Goal: Task Accomplishment & Management: Manage account settings

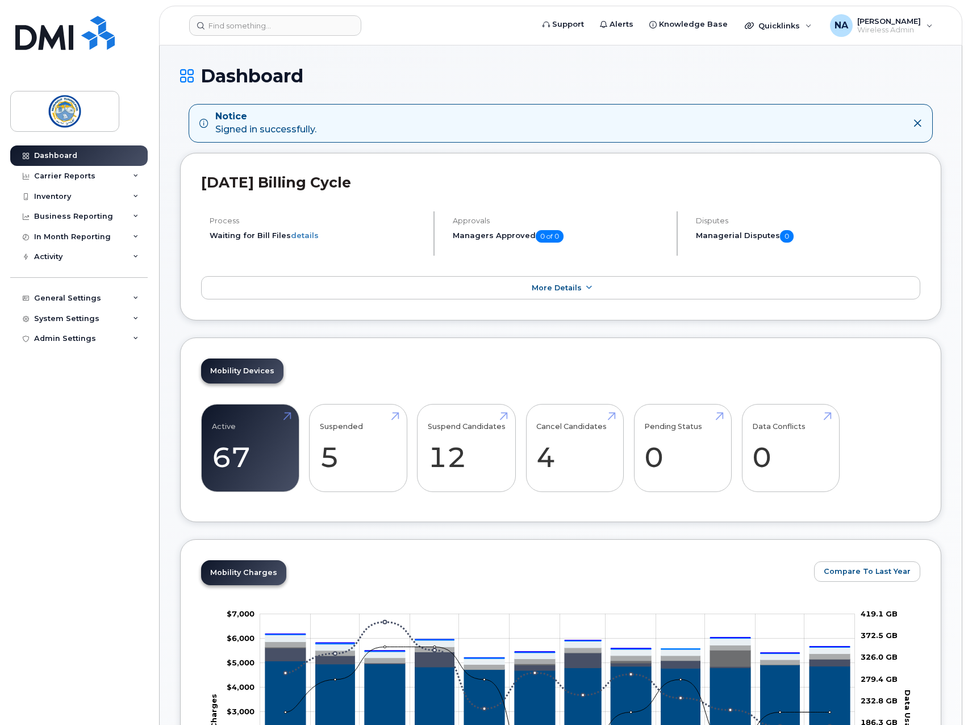
click at [528, 79] on h1 "Dashboard" at bounding box center [560, 76] width 761 height 20
click at [105, 301] on div "General Settings" at bounding box center [78, 298] width 137 height 20
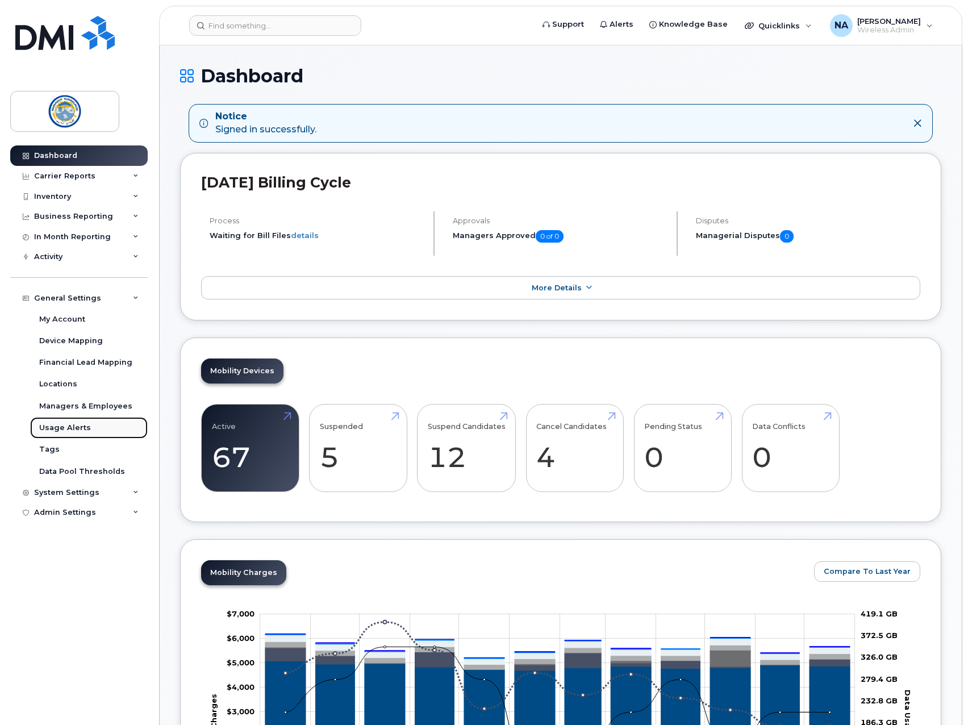
click at [77, 430] on div "Usage Alerts" at bounding box center [65, 428] width 52 height 10
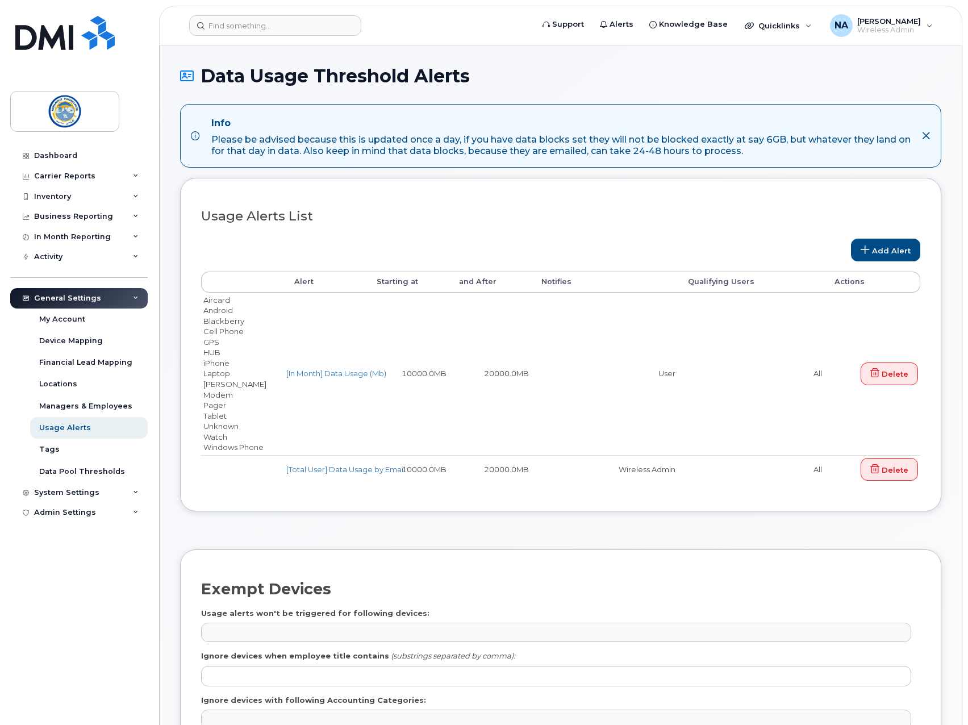
drag, startPoint x: 598, startPoint y: 210, endPoint x: 560, endPoint y: 220, distance: 39.3
click at [598, 210] on h3 "Usage Alerts List" at bounding box center [560, 216] width 719 height 14
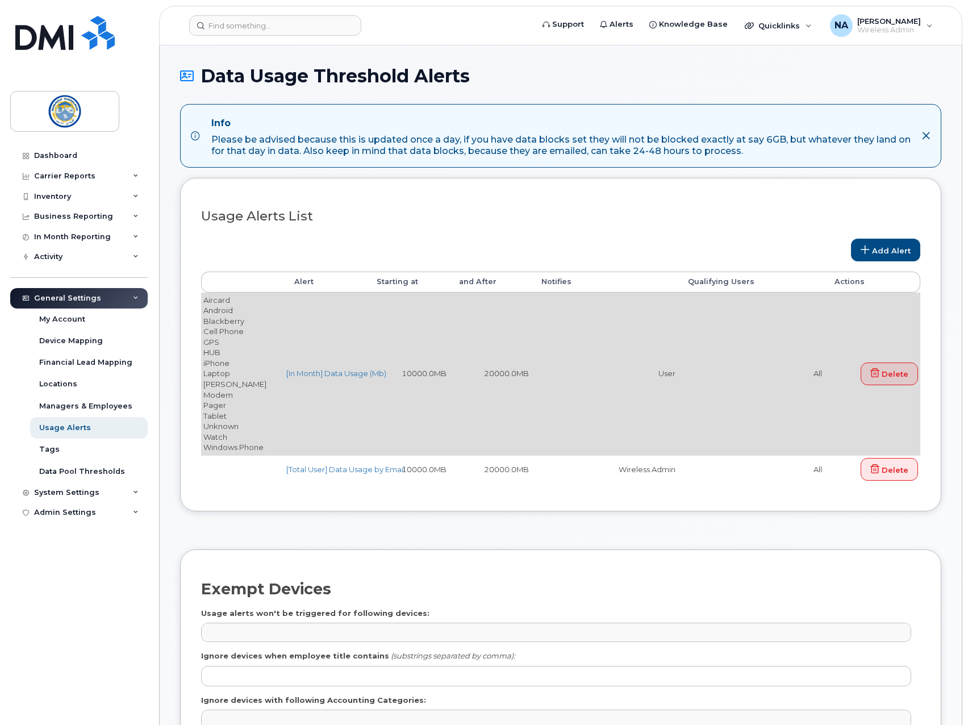
click at [376, 340] on td "10000.0MB" at bounding box center [407, 374] width 82 height 162
click at [353, 376] on link "[In Month] Data Usage (Mb)" at bounding box center [336, 373] width 100 height 9
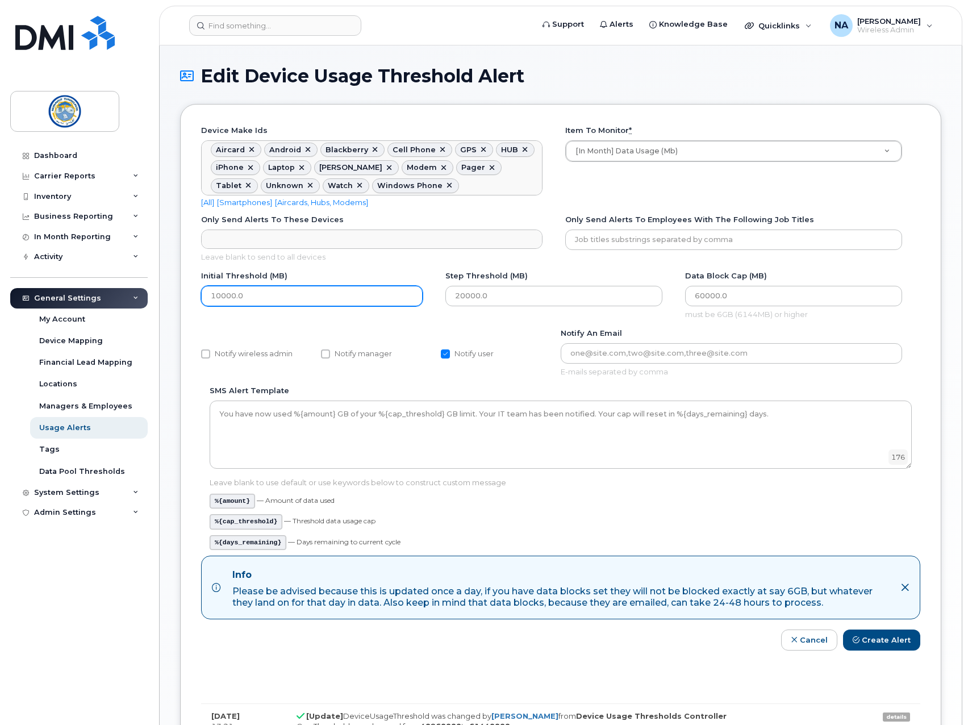
drag, startPoint x: 264, startPoint y: 298, endPoint x: 199, endPoint y: 297, distance: 64.8
click at [199, 297] on div "Device make ids Aircard Android Blackberry Cell Phone GPS HUB iPhone Laptop Mik…" at bounding box center [560, 454] width 761 height 701
type input "15360"
click at [525, 299] on input "20000.0" at bounding box center [553, 296] width 217 height 20
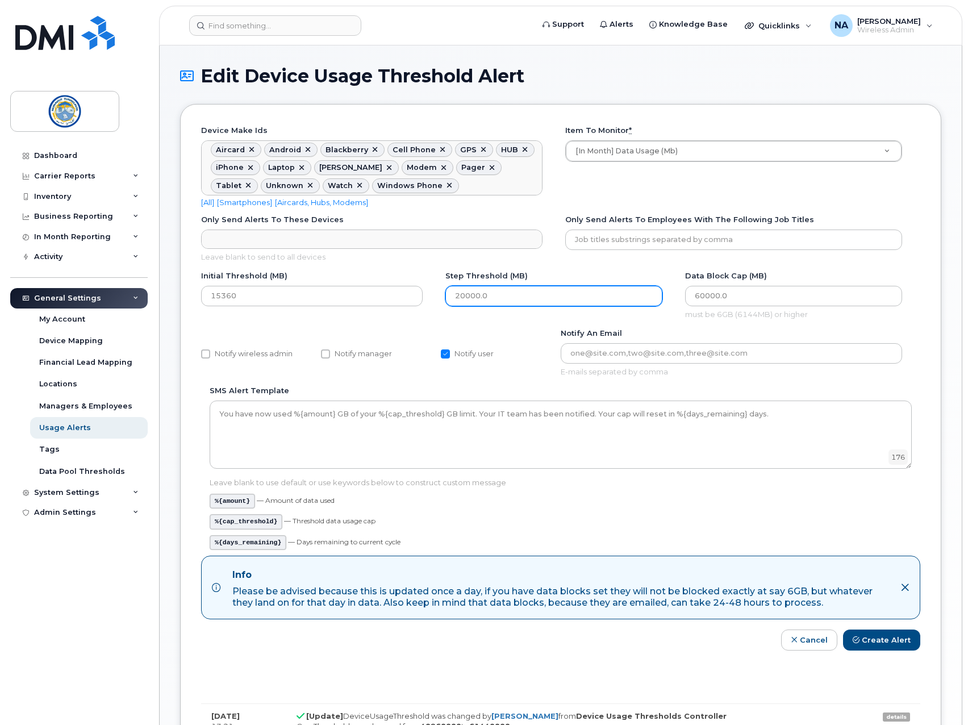
click at [525, 299] on input "20000.0" at bounding box center [553, 296] width 217 height 20
type input "25600"
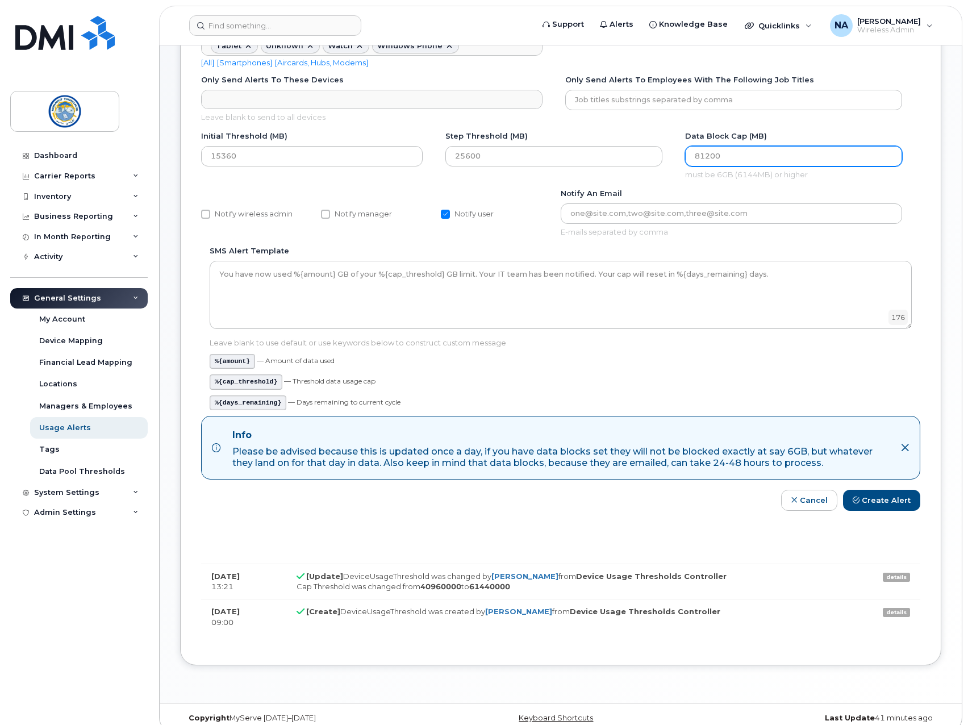
scroll to position [154, 0]
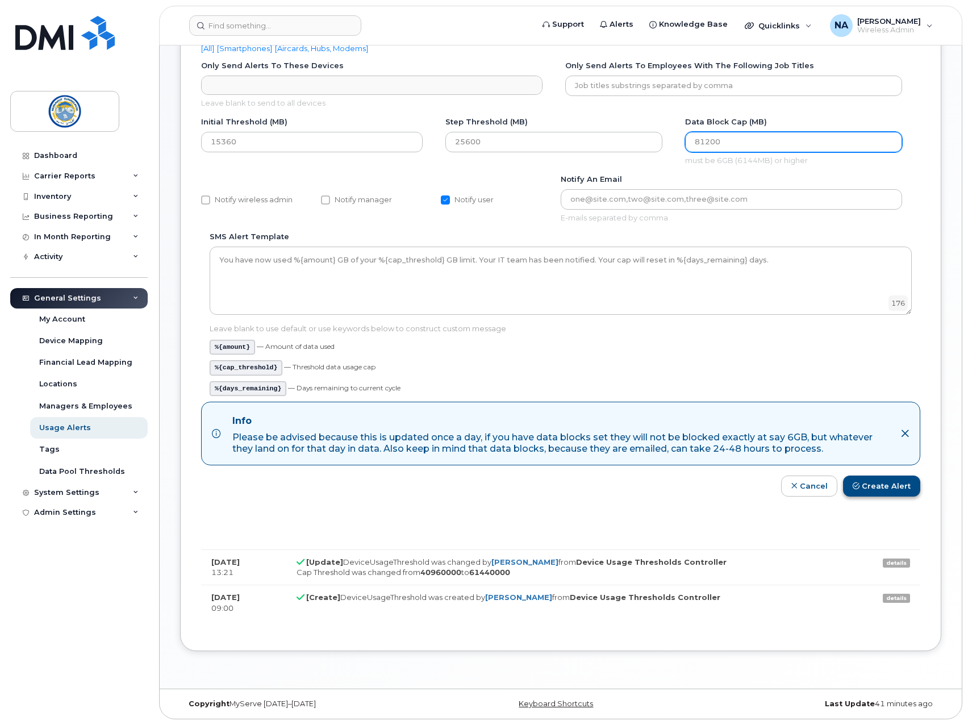
type input "81200"
click at [901, 484] on button "Create Alert" at bounding box center [881, 486] width 77 height 21
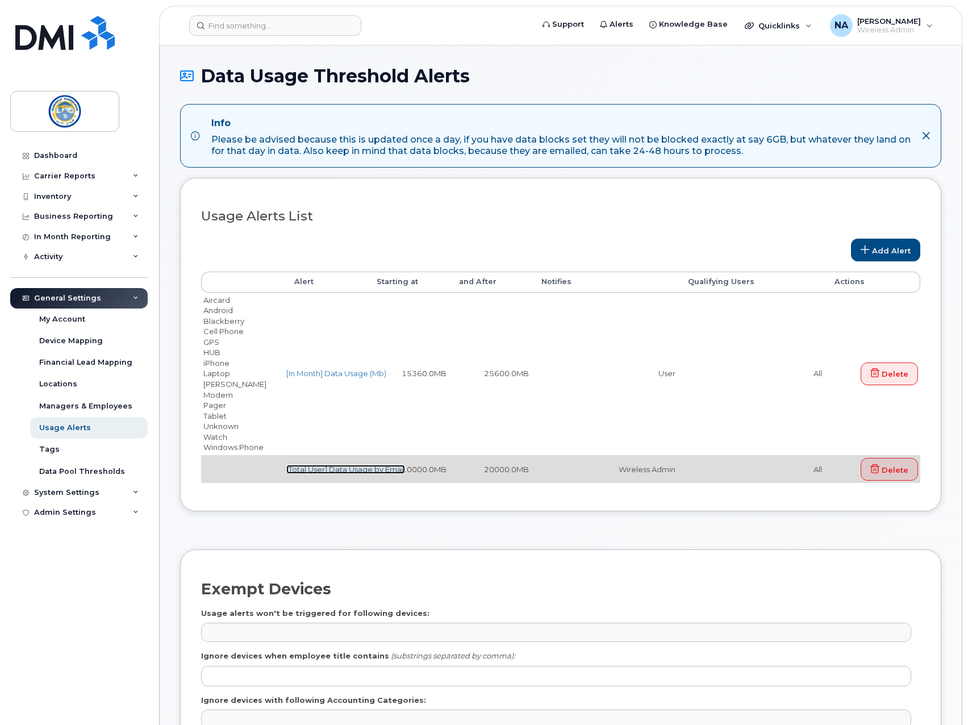
click at [356, 469] on link "[Total User] Data Usage by Email" at bounding box center [345, 469] width 119 height 9
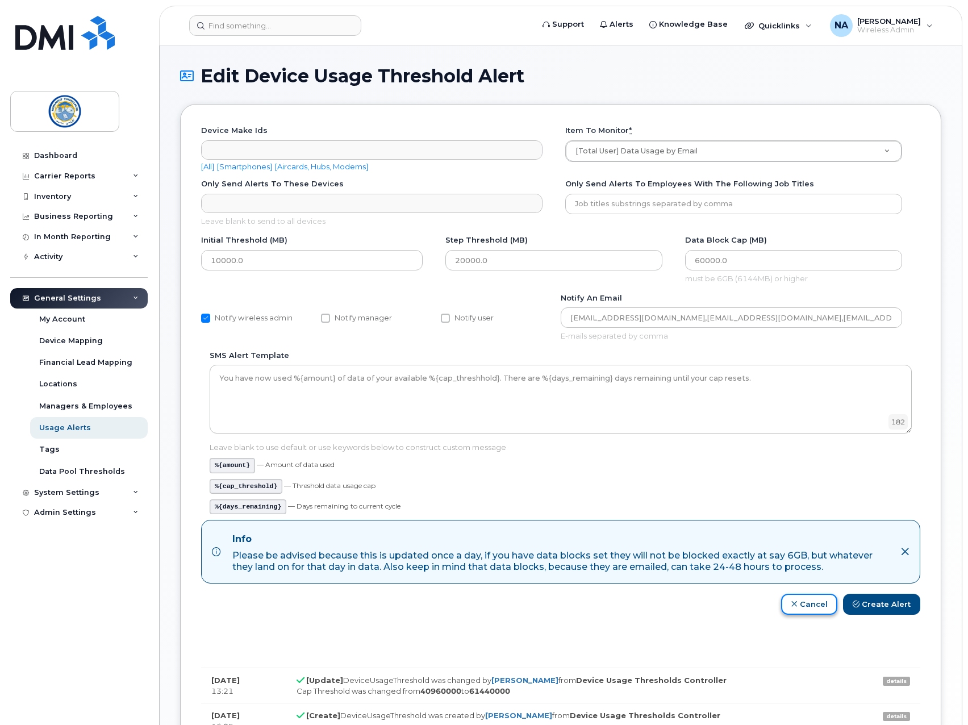
click at [802, 603] on link "Cancel" at bounding box center [809, 604] width 56 height 21
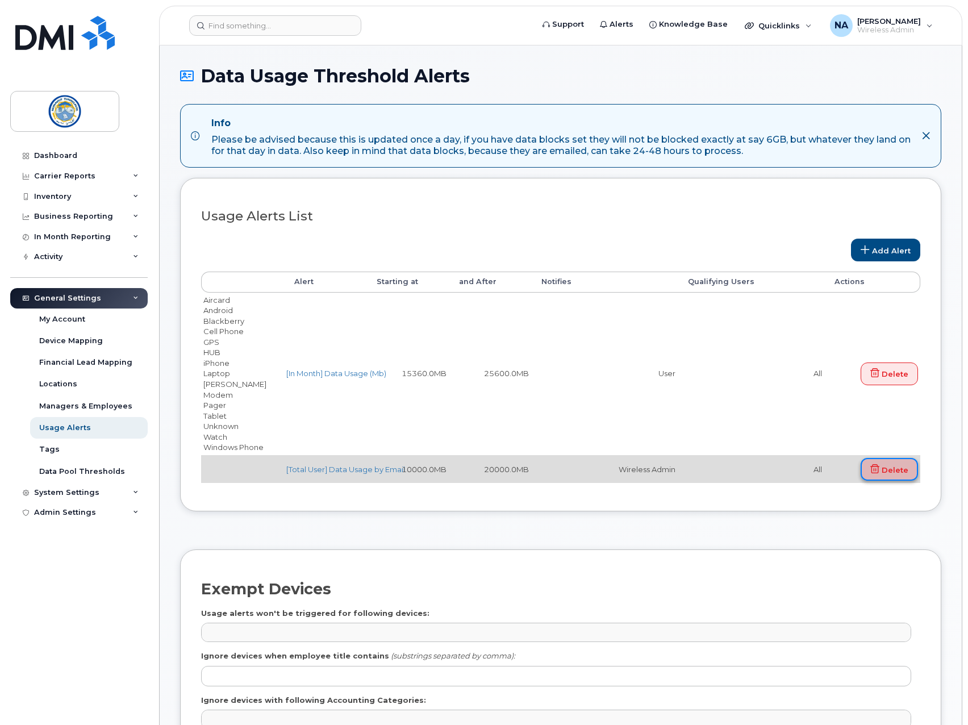
click at [903, 474] on link "Delete" at bounding box center [889, 469] width 57 height 23
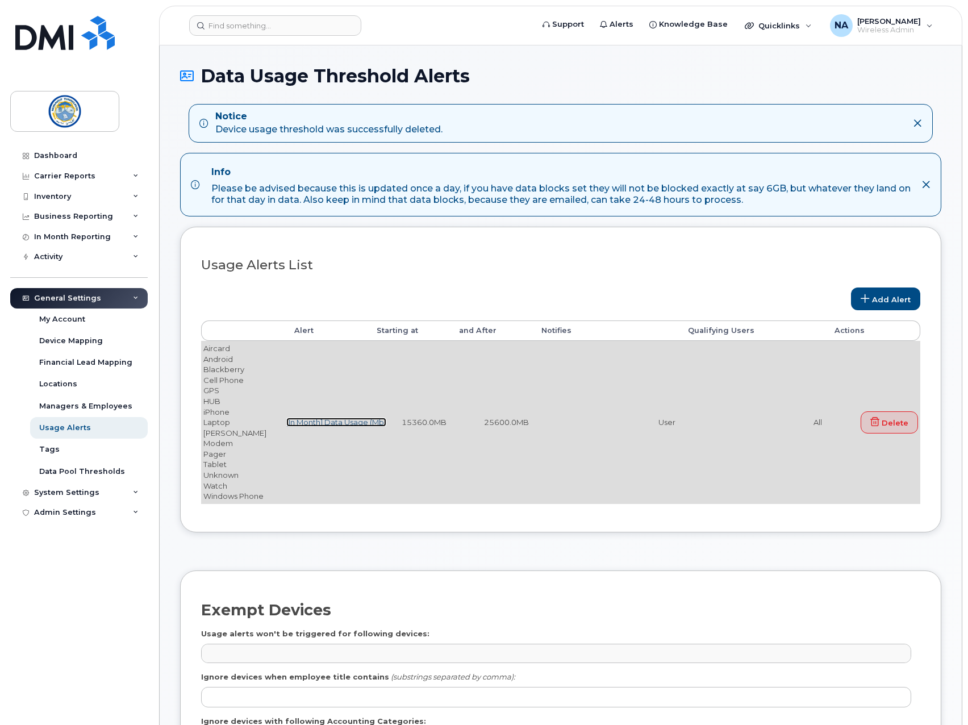
click at [324, 423] on link "[In Month] Data Usage (Mb)" at bounding box center [336, 422] width 100 height 9
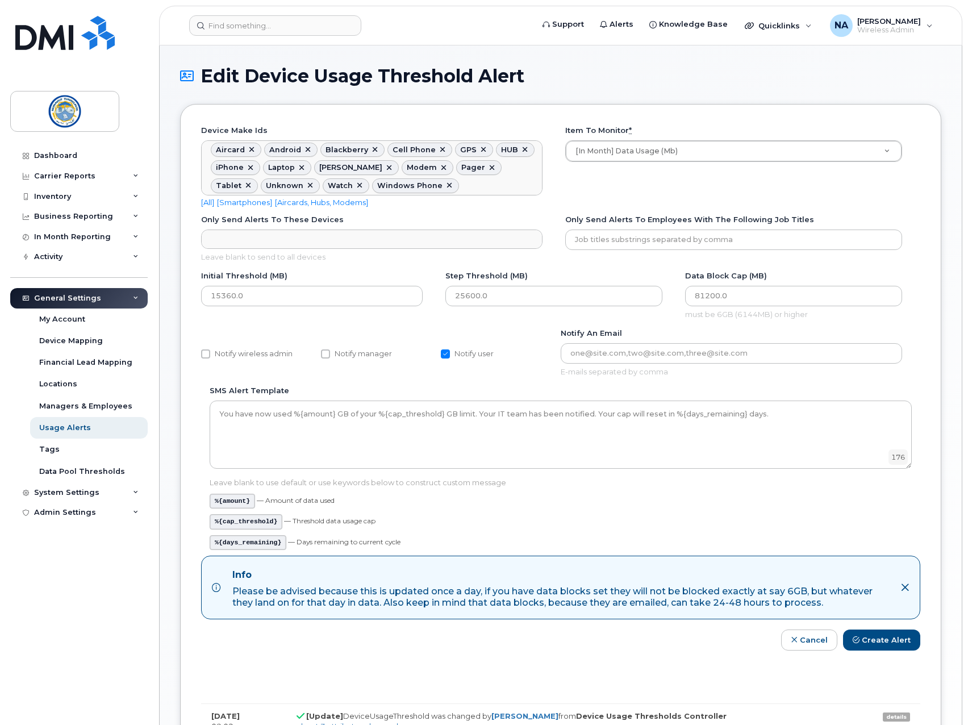
click at [200, 352] on div "Device make ids Aircard Android Blackberry Cell Phone GPS HUB iPhone Laptop [PE…" at bounding box center [560, 472] width 761 height 736
click at [209, 355] on input "Notify wireless admin" at bounding box center [205, 353] width 9 height 9
checkbox input "true"
click at [895, 638] on button "Create Alert" at bounding box center [881, 640] width 77 height 21
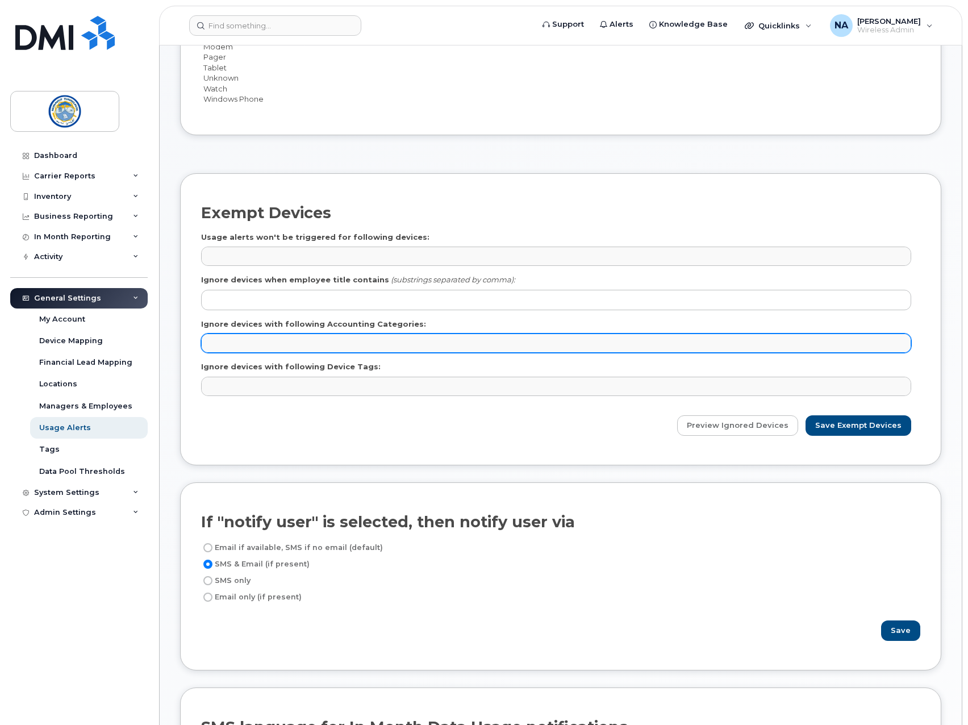
scroll to position [398, 0]
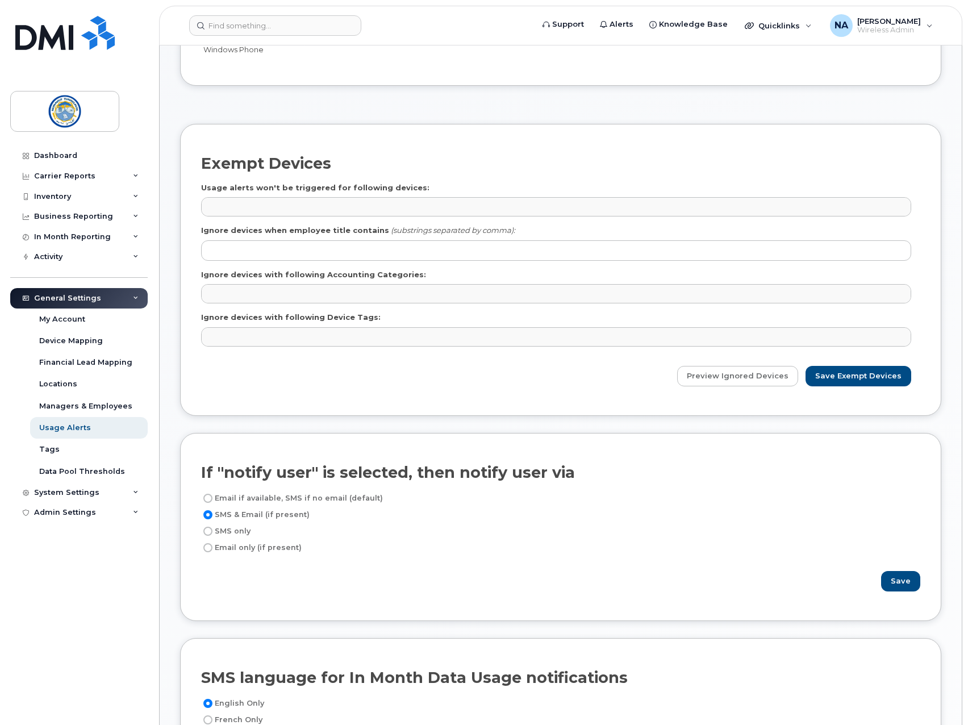
click at [586, 139] on div "Exempt Devices Usage alerts won't be triggered for following devices: No matche…" at bounding box center [560, 270] width 761 height 292
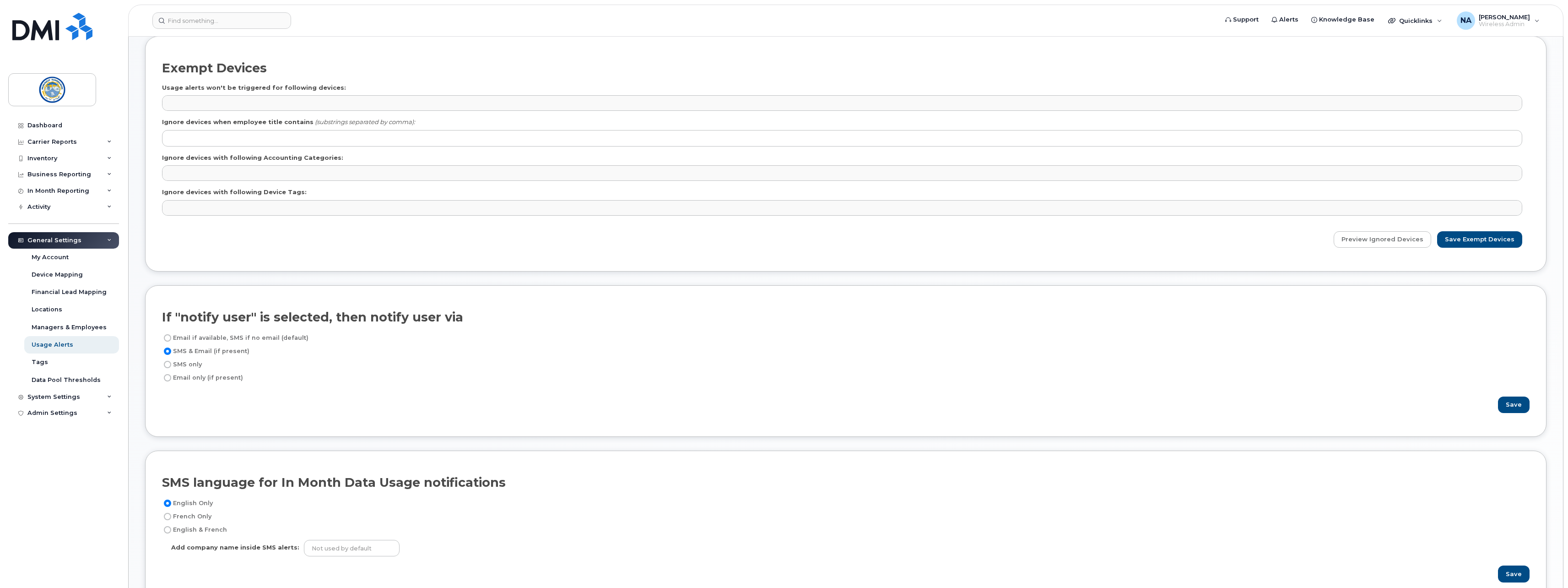
scroll to position [354, 0]
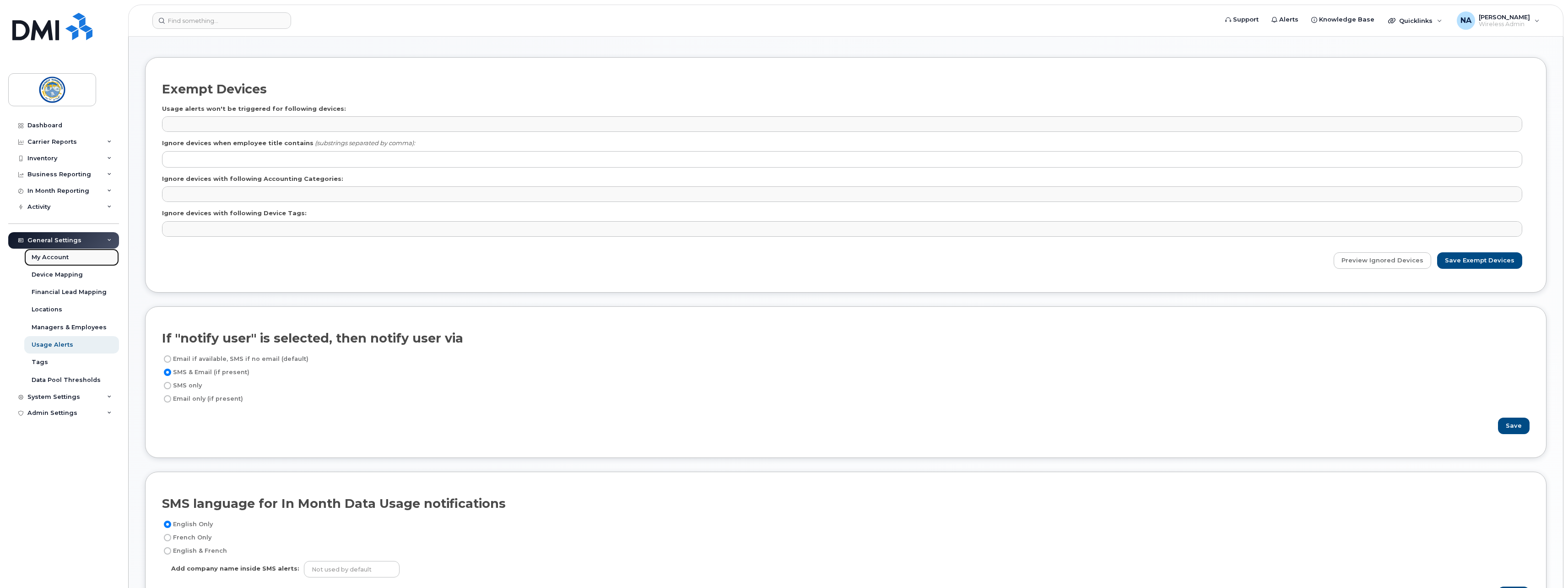
click at [60, 253] on div "My Account" at bounding box center [50, 257] width 37 height 8
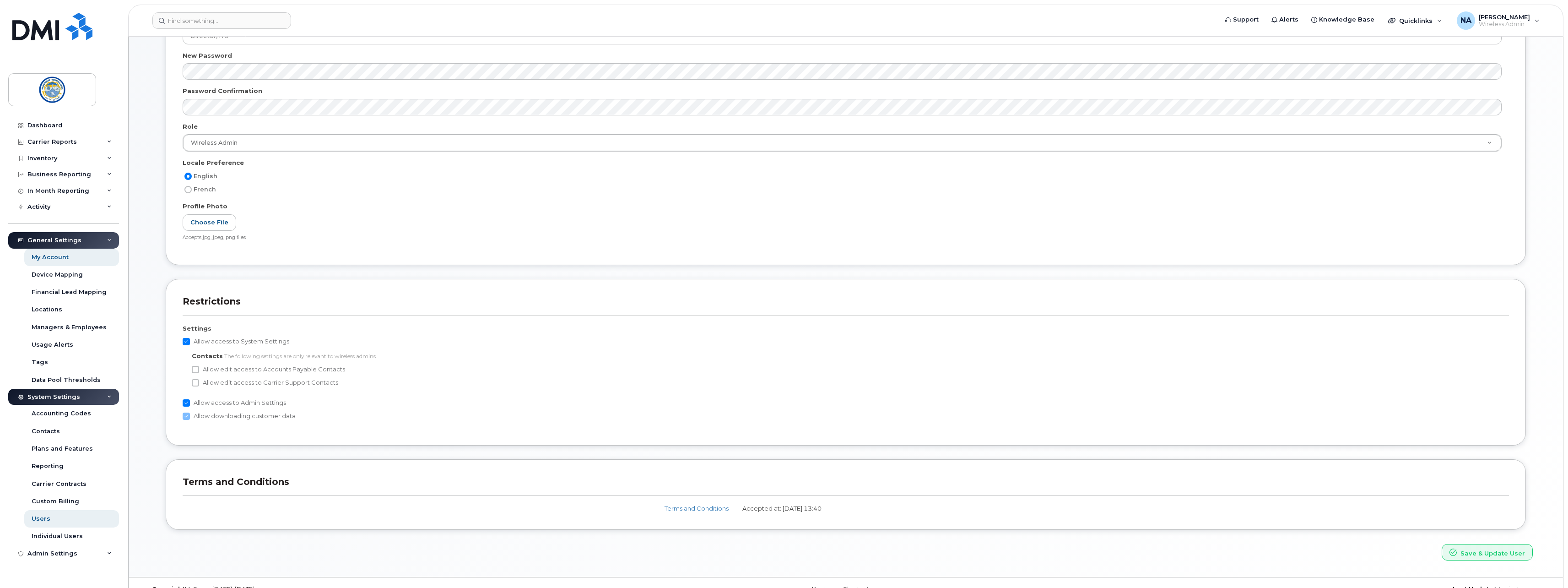
scroll to position [205, 0]
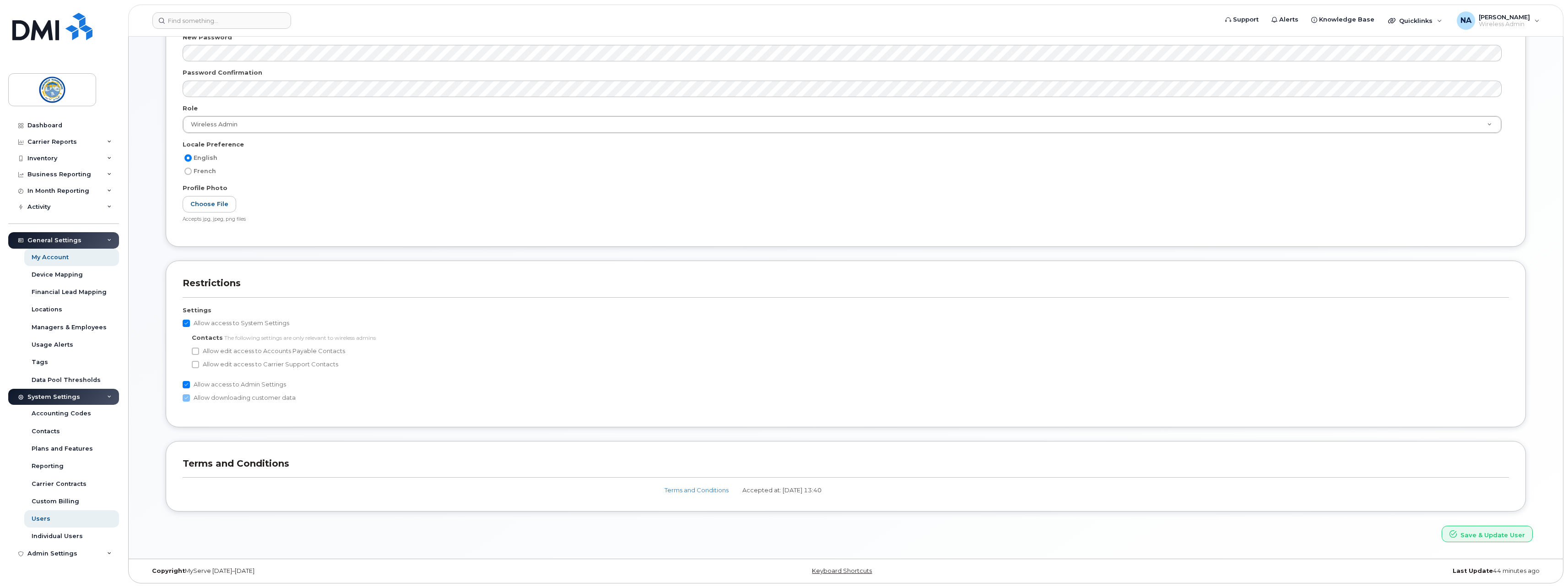
click at [228, 365] on label "Allow edit access to Carrier Support Contacts" at bounding box center [265, 364] width 147 height 11
click at [199, 365] on input "Allow edit access to Carrier Support Contacts" at bounding box center [195, 364] width 7 height 7
checkbox input "true"
click at [196, 351] on input "Allow edit access to Accounts Payable Contacts" at bounding box center [195, 350] width 7 height 7
checkbox input "true"
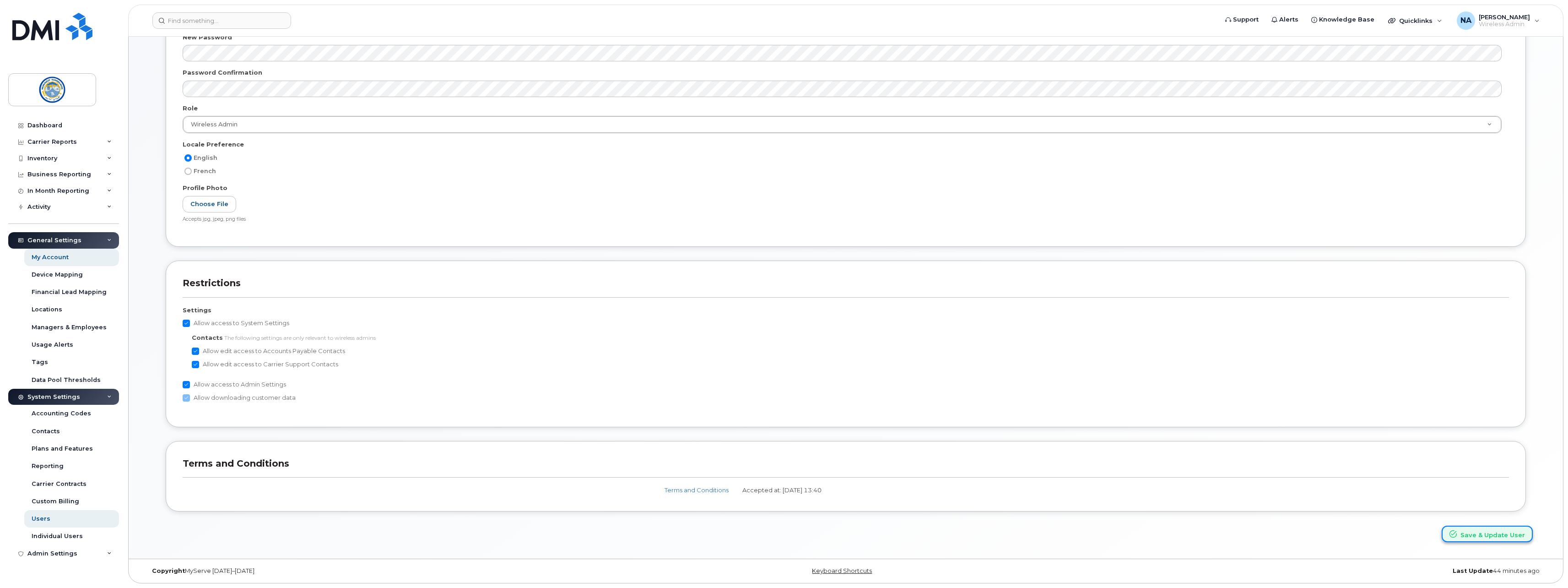
click at [1483, 536] on button "Save & Update User" at bounding box center [1487, 533] width 91 height 17
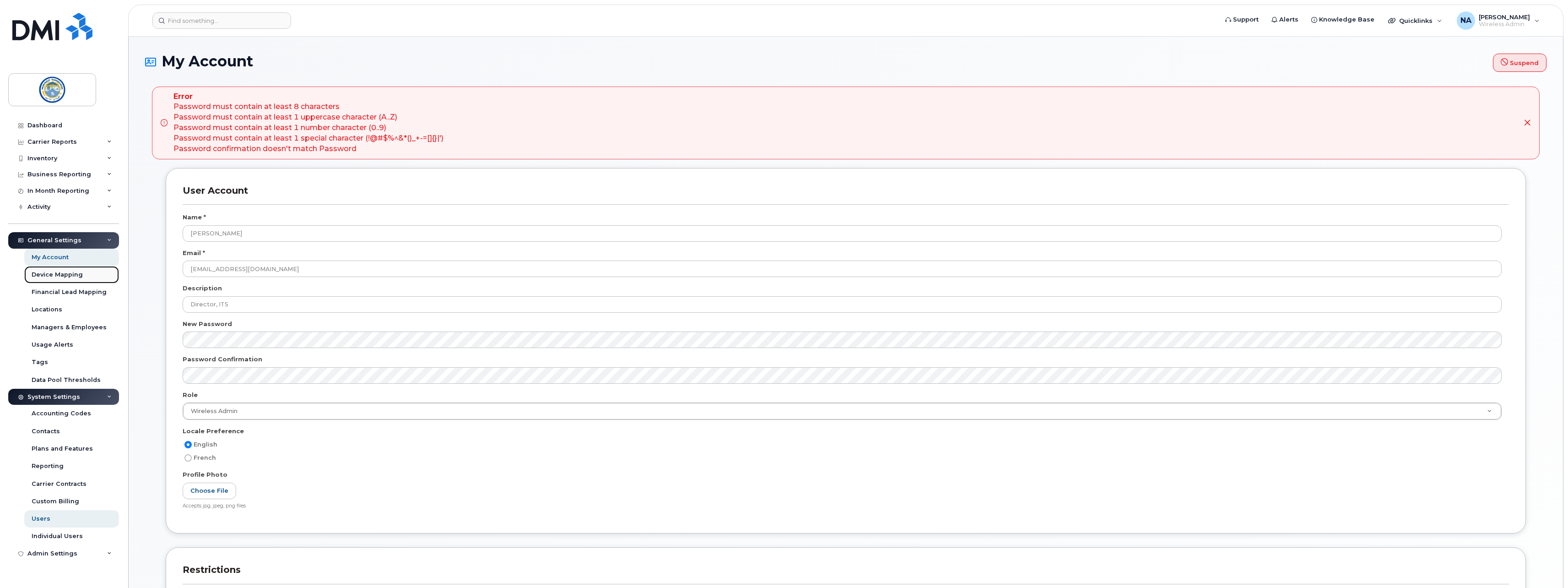
click at [65, 270] on link "Device Mapping" at bounding box center [72, 275] width 95 height 18
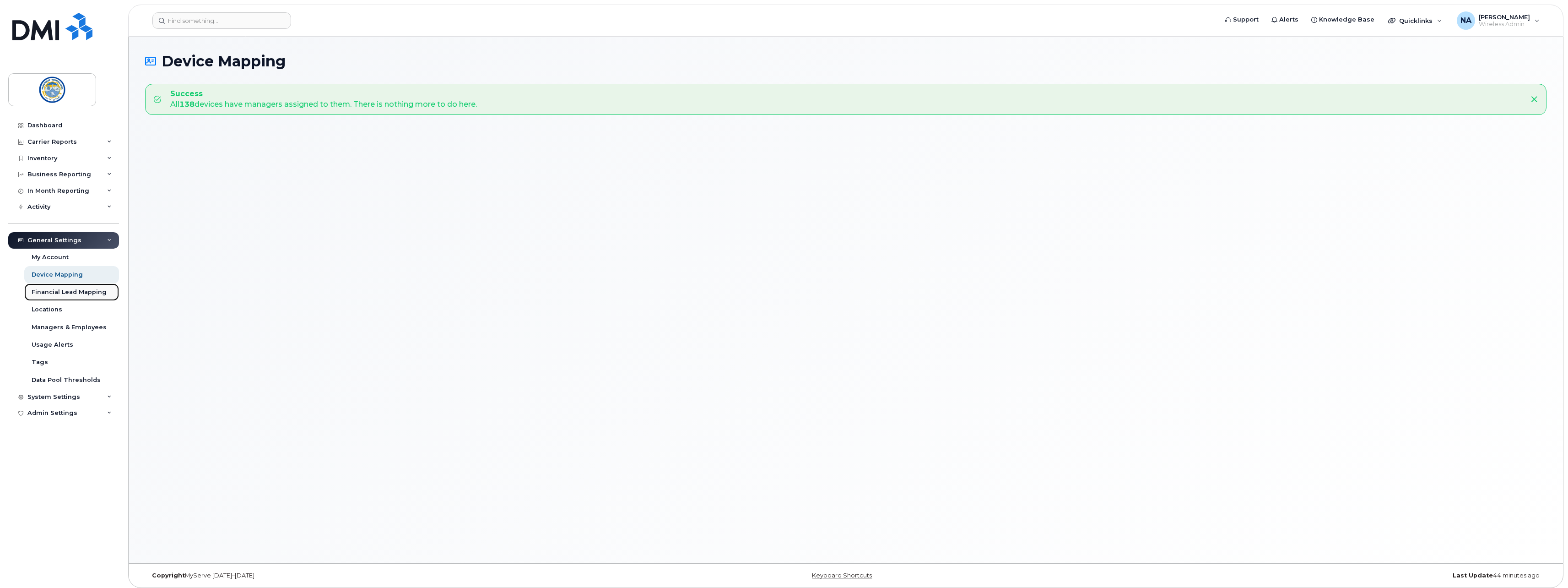
drag, startPoint x: 66, startPoint y: 288, endPoint x: 65, endPoint y: 300, distance: 12.0
click at [66, 288] on link "Financial Lead Mapping" at bounding box center [72, 292] width 95 height 18
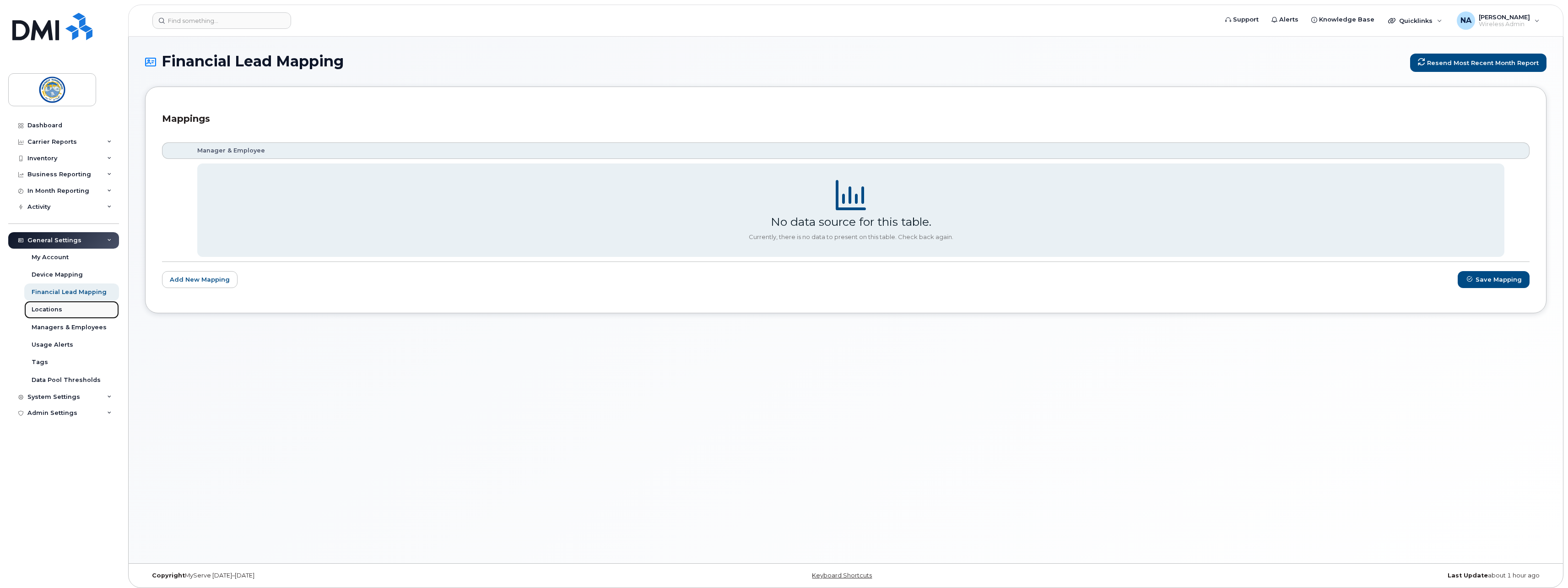
click at [64, 314] on link "Locations" at bounding box center [72, 309] width 95 height 18
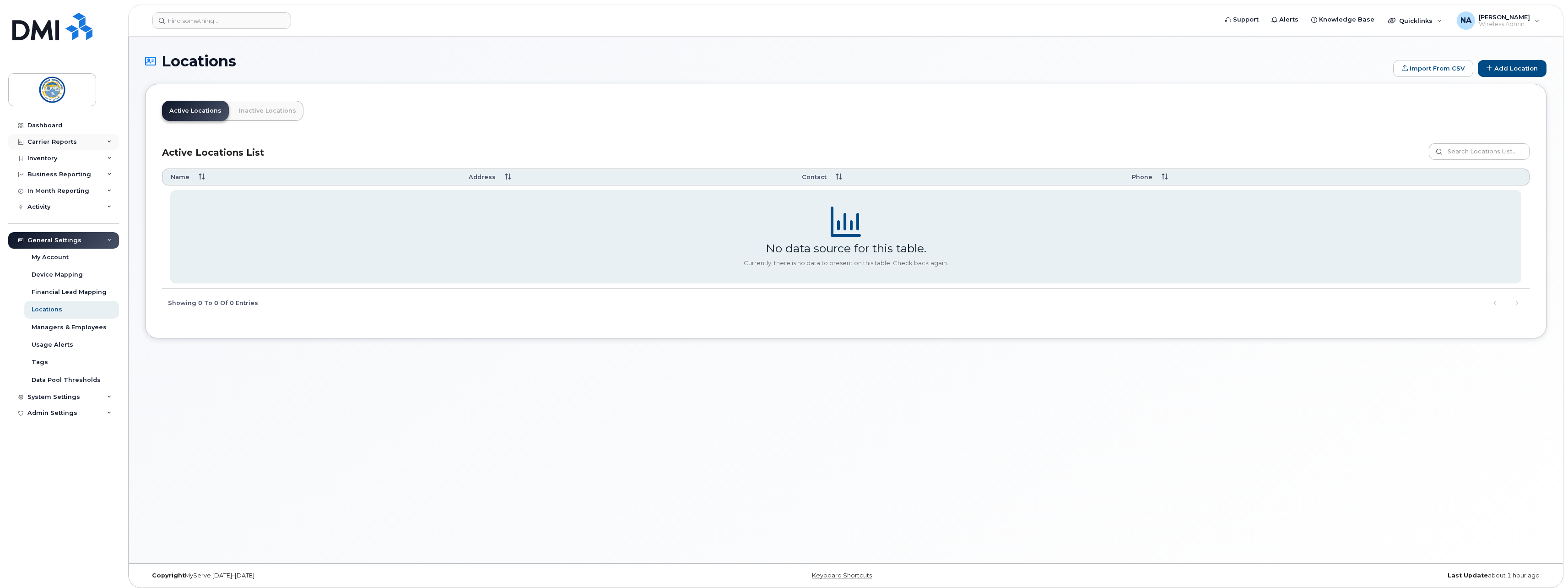
click at [55, 134] on div "Carrier Reports" at bounding box center [63, 142] width 110 height 16
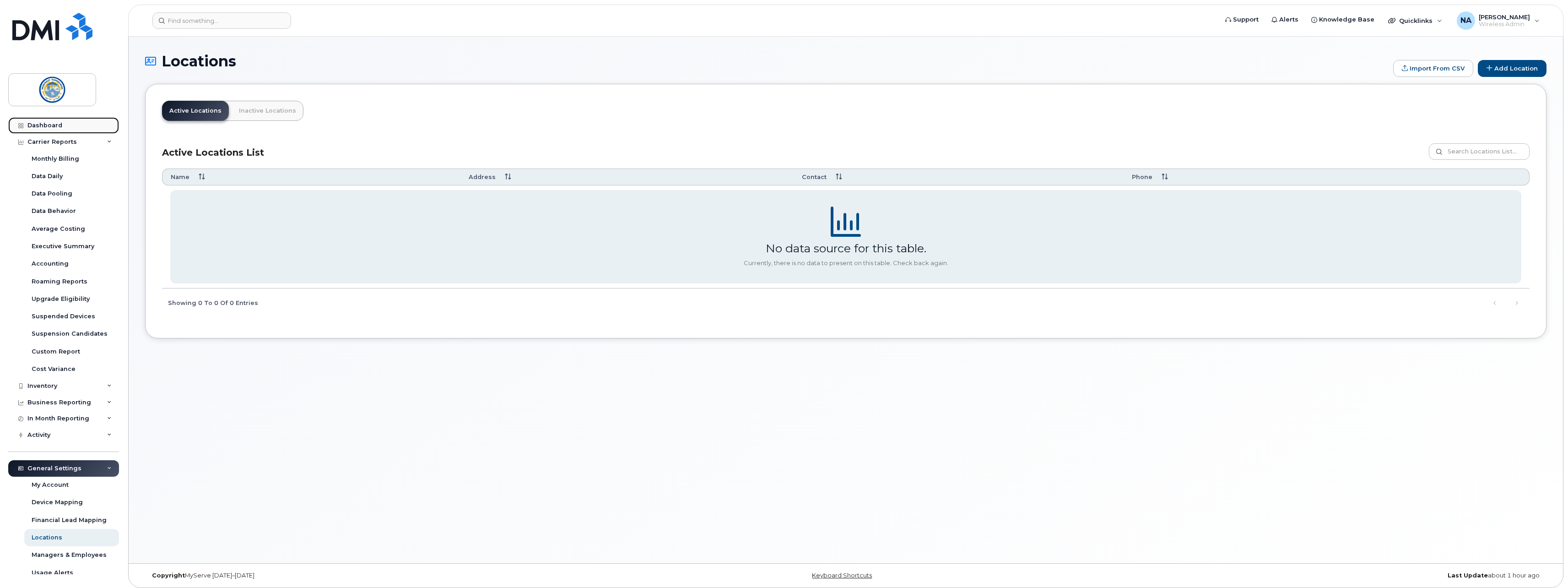
click at [55, 126] on div "Dashboard" at bounding box center [44, 125] width 35 height 7
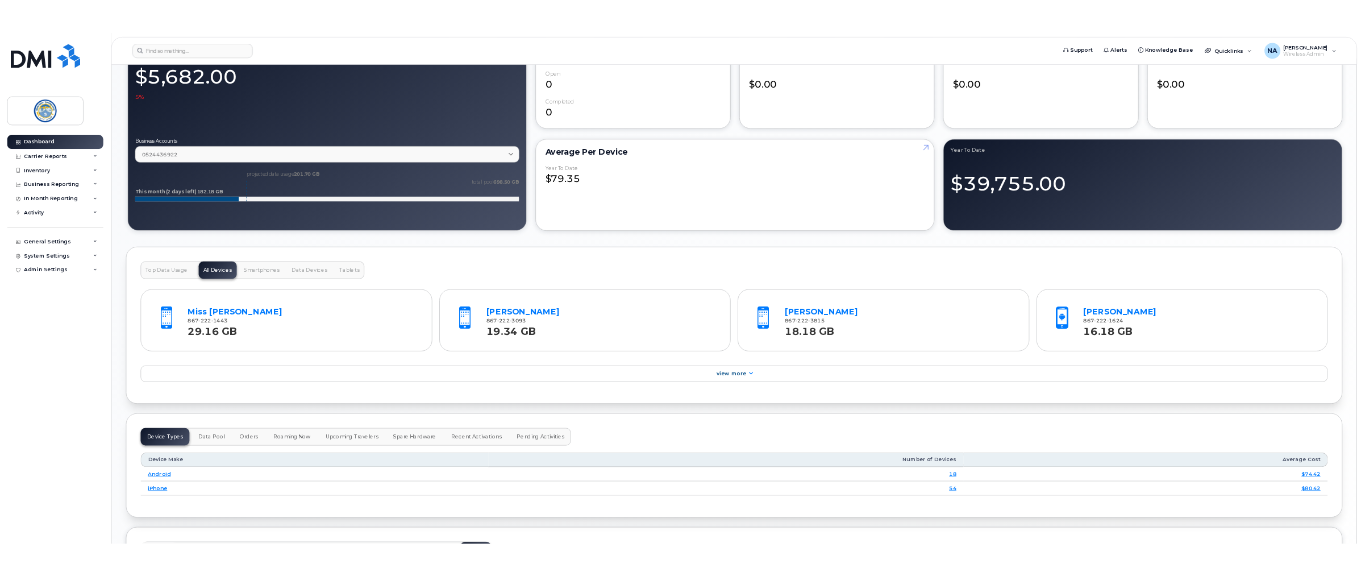
scroll to position [852, 0]
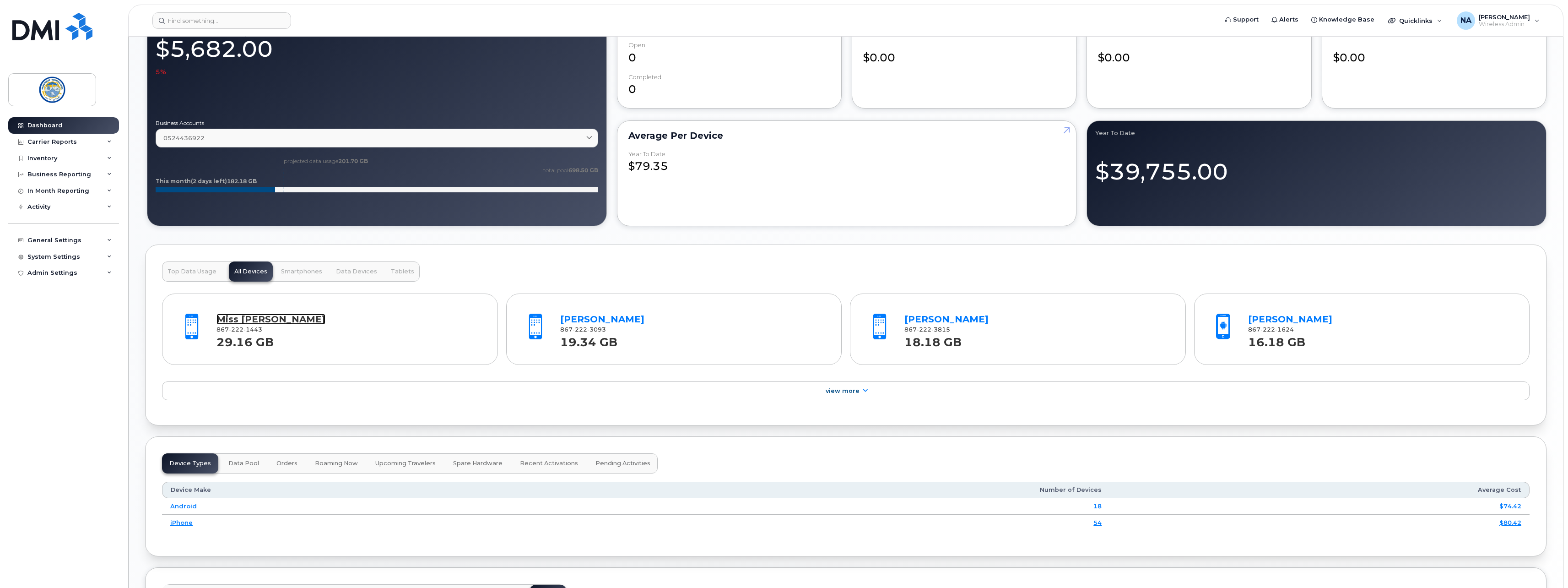
click at [288, 318] on link "Miss [PERSON_NAME]" at bounding box center [271, 319] width 109 height 11
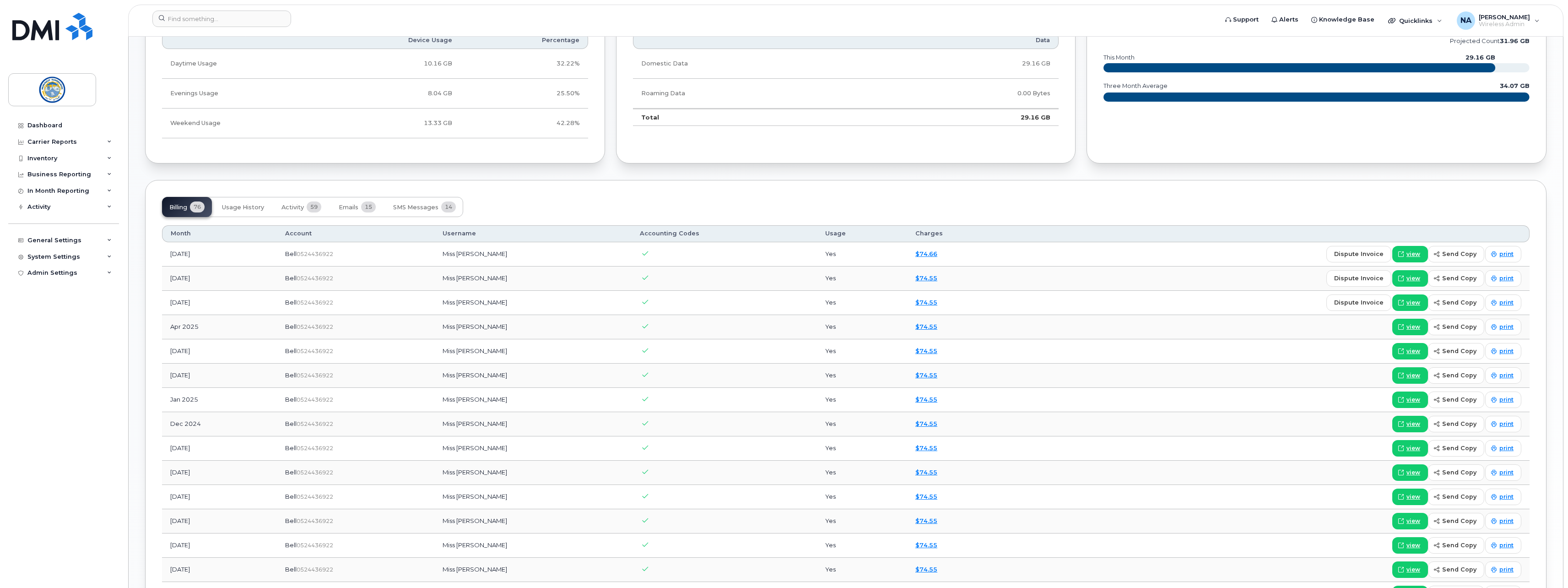
scroll to position [640, 0]
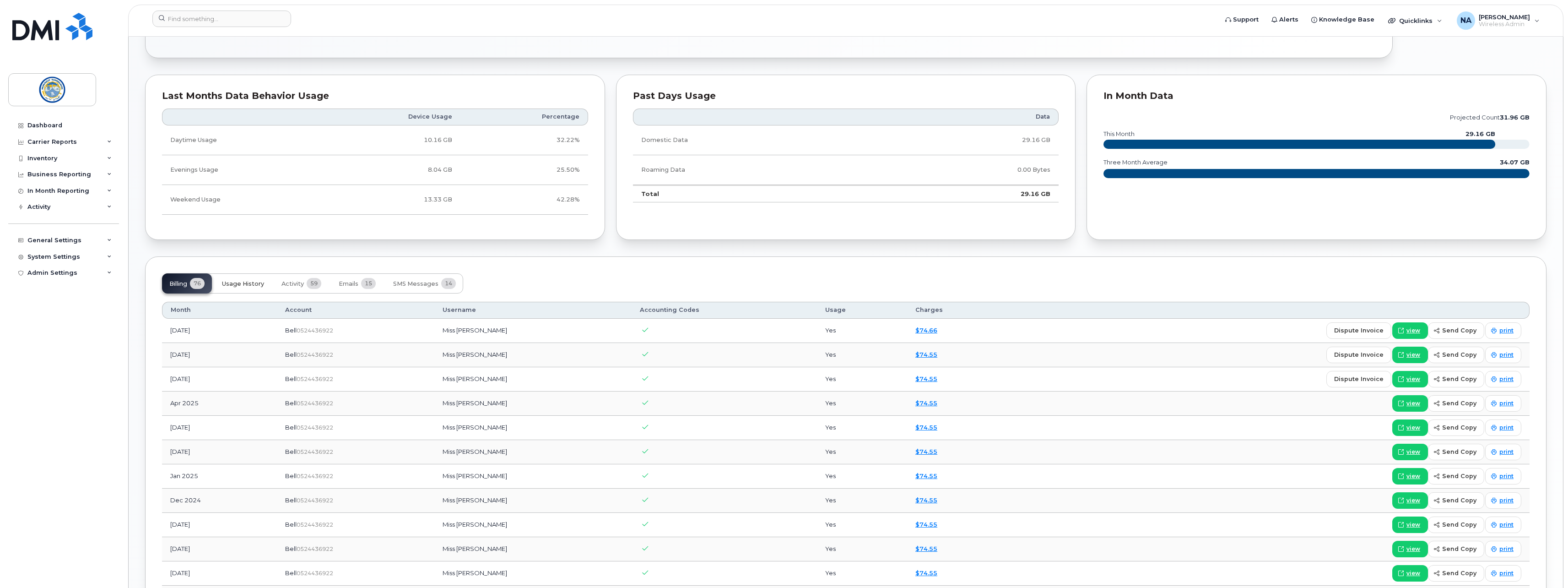
click at [254, 286] on span "Usage History" at bounding box center [243, 284] width 42 height 7
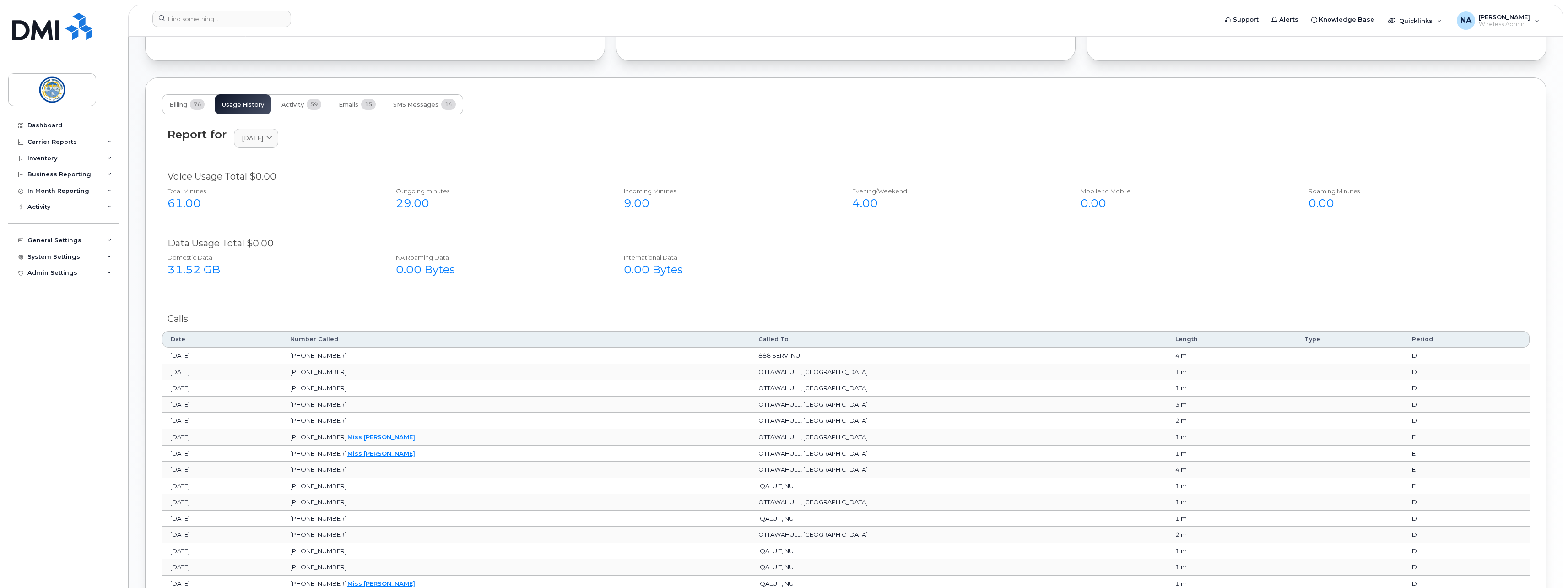
scroll to position [646, 0]
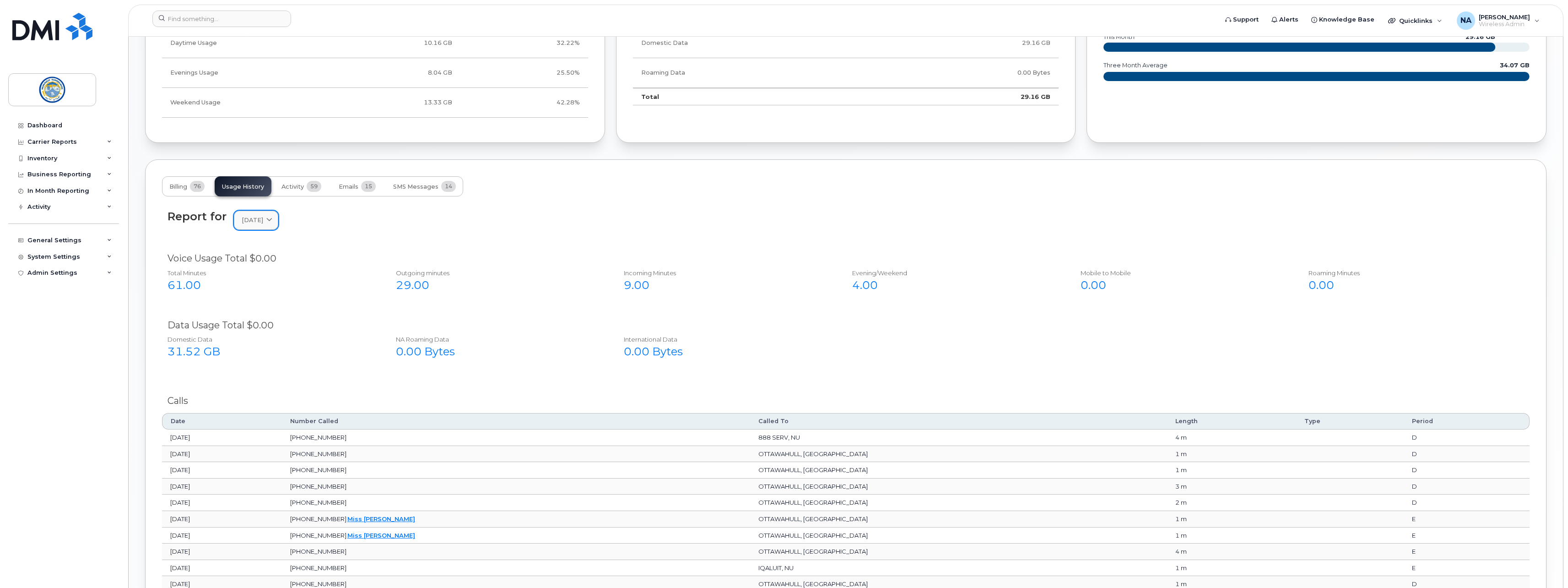
click at [263, 222] on span "[DATE]" at bounding box center [252, 220] width 22 height 9
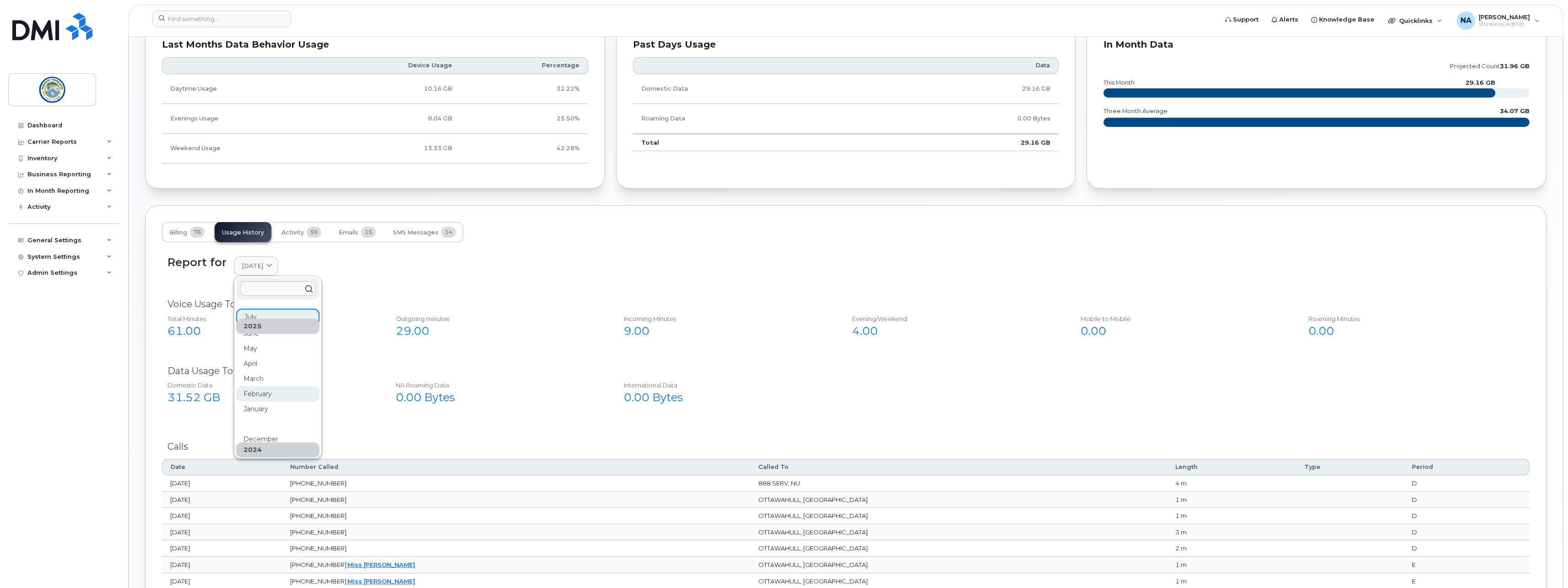
scroll to position [0, 0]
click at [283, 236] on span "Activity" at bounding box center [292, 232] width 23 height 7
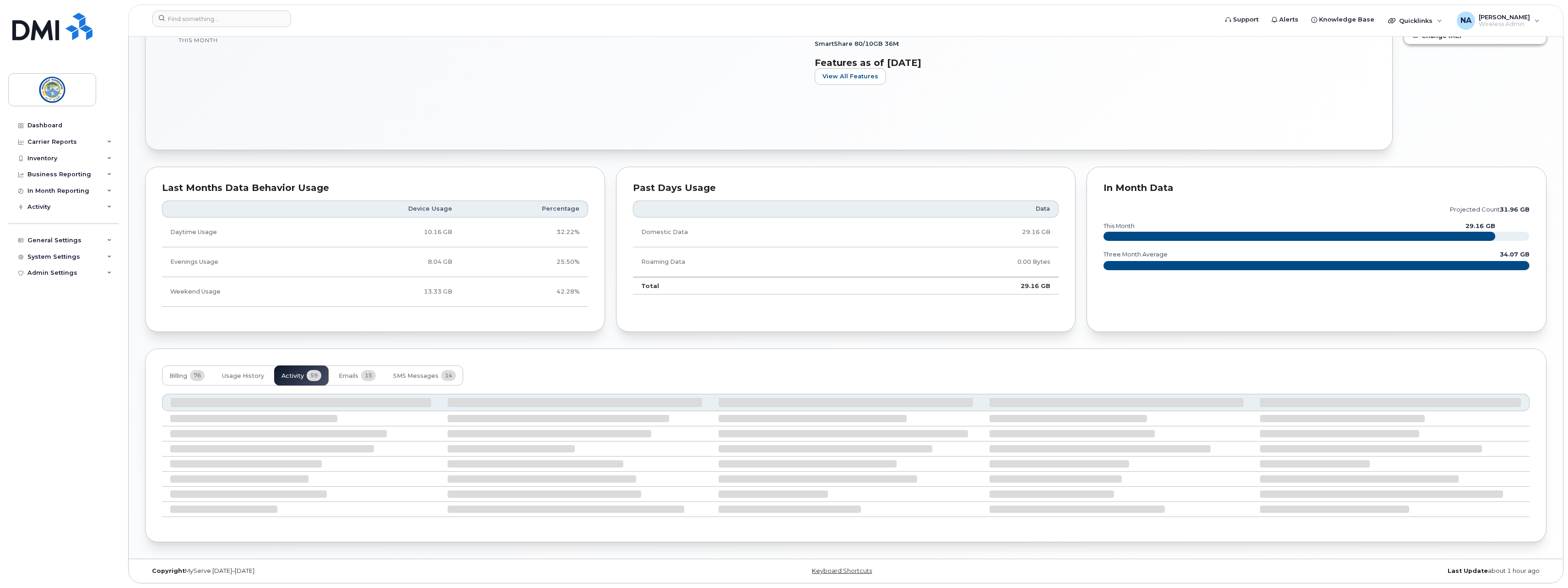
scroll to position [600, 0]
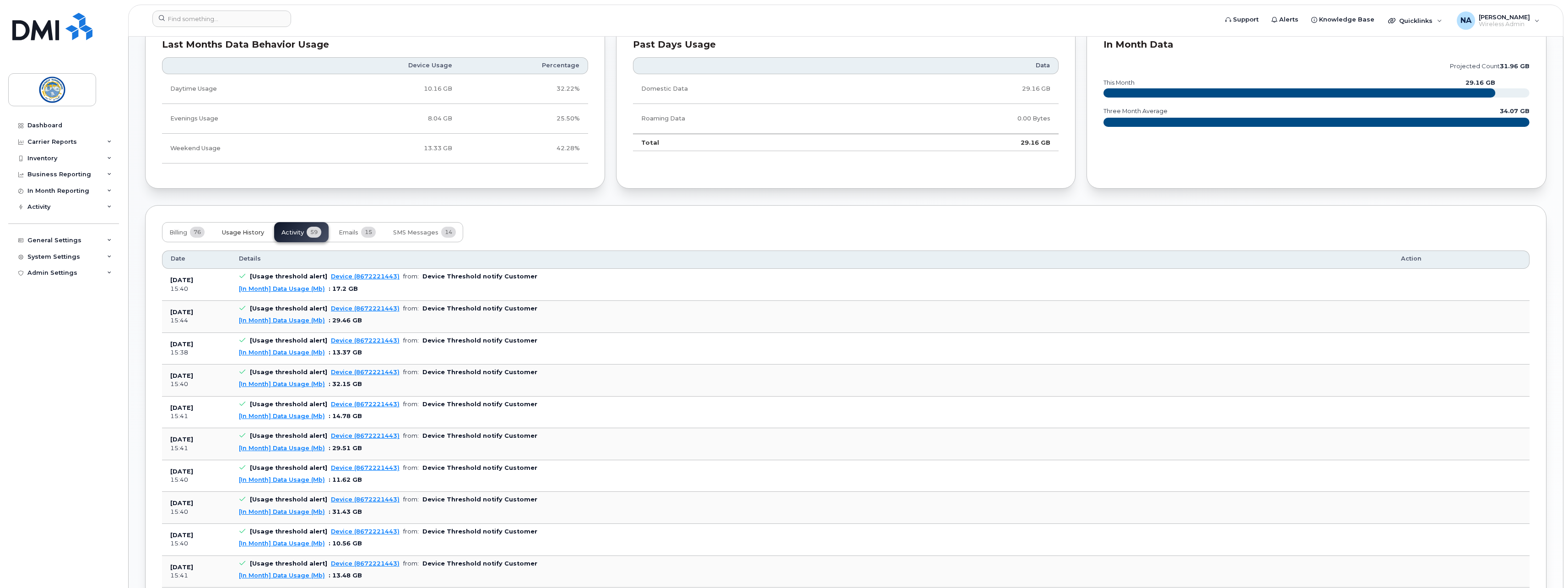
click at [263, 234] on span "Usage History" at bounding box center [243, 232] width 42 height 7
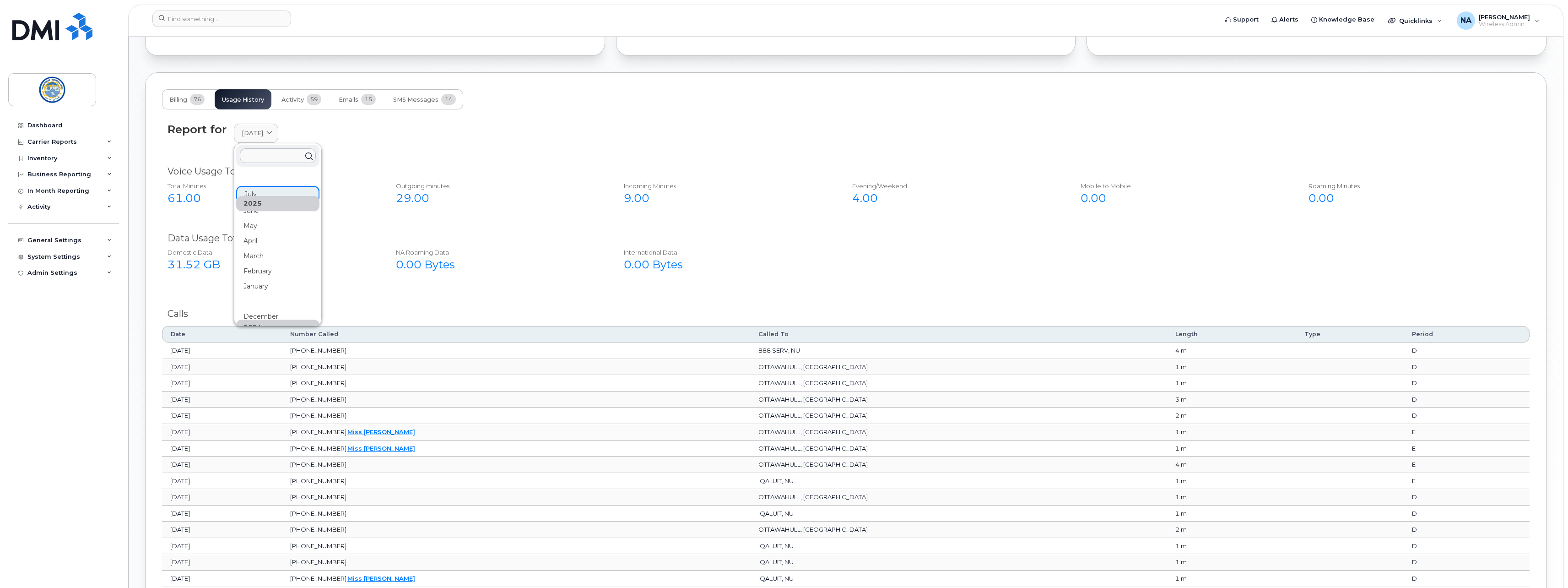
scroll to position [738, 0]
click at [900, 272] on div "Domestic Data 31.52 GB NA Roaming Data 0.00 Bytes International Data 0.00 Bytes" at bounding box center [839, 259] width 1369 height 37
click at [272, 126] on icon at bounding box center [269, 128] width 6 height 6
click at [355, 129] on div "Report for July 2025 2025 July June May April March February January 2024 Decem…" at bounding box center [846, 128] width 1356 height 19
click at [306, 96] on button "Activity 59" at bounding box center [301, 94] width 55 height 20
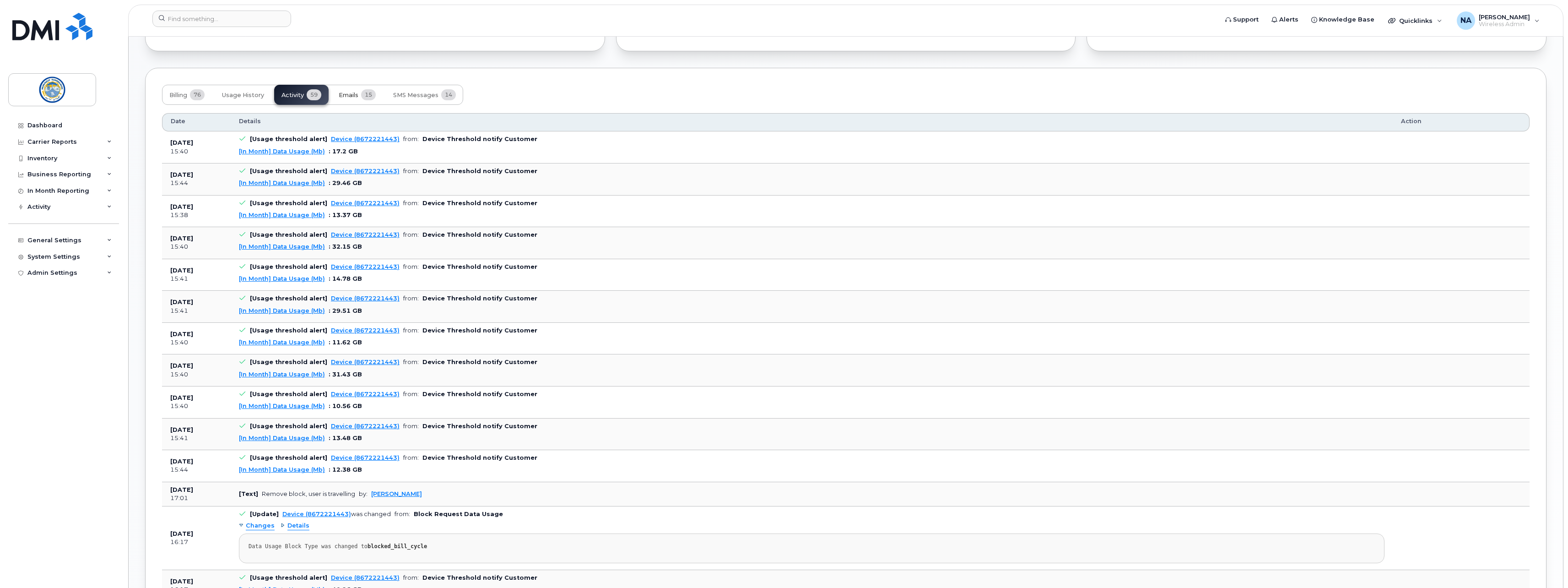
click at [358, 97] on span "Emails" at bounding box center [348, 95] width 19 height 7
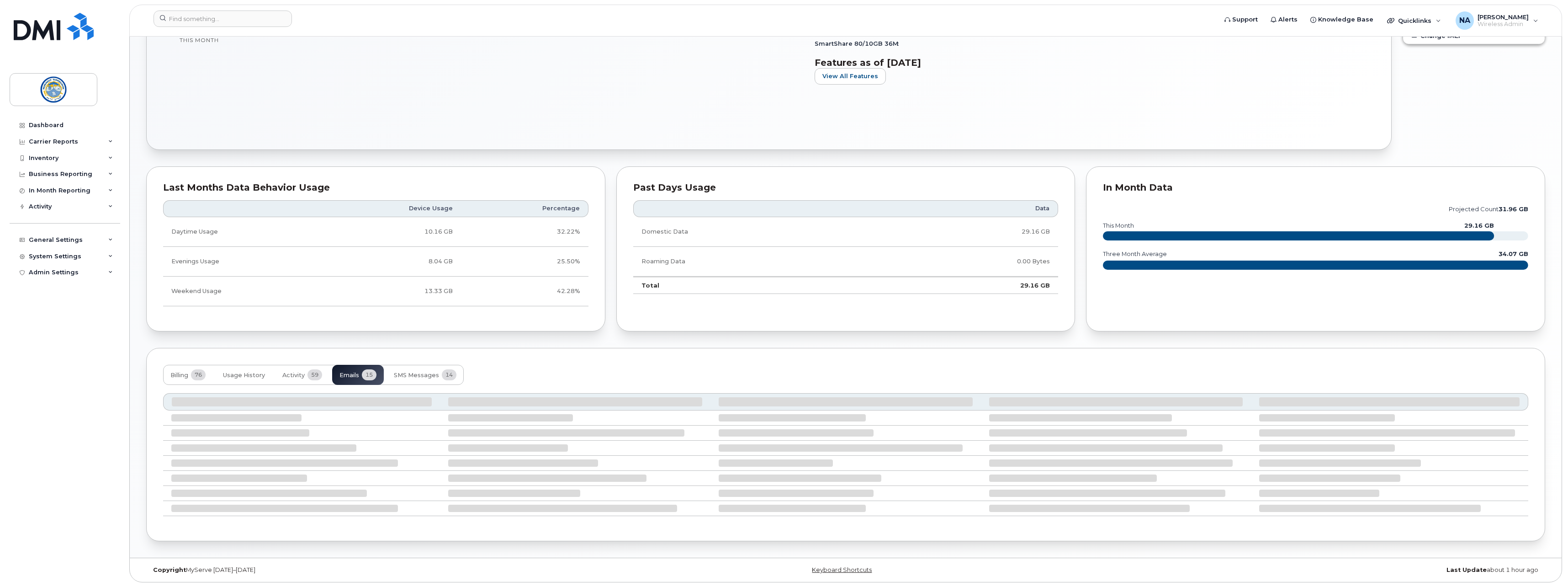
scroll to position [594, 0]
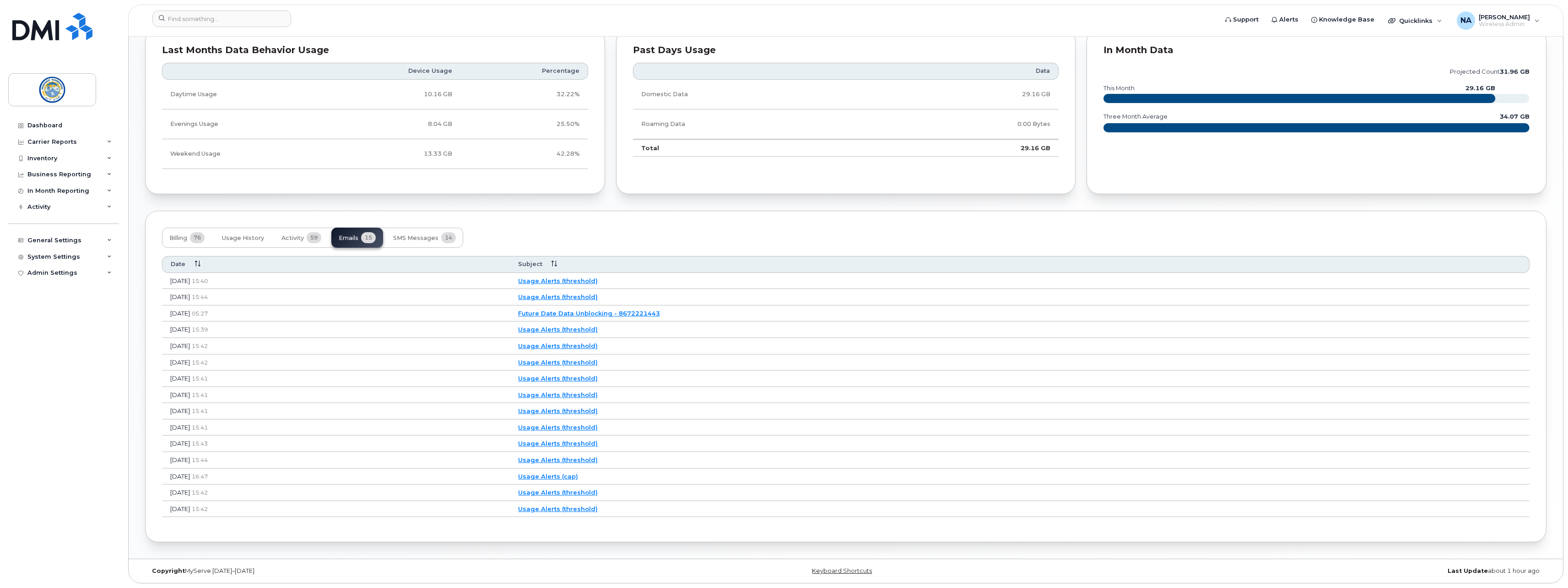
click at [660, 312] on link "Future Date Data Unblocking - 8672221443" at bounding box center [589, 313] width 142 height 7
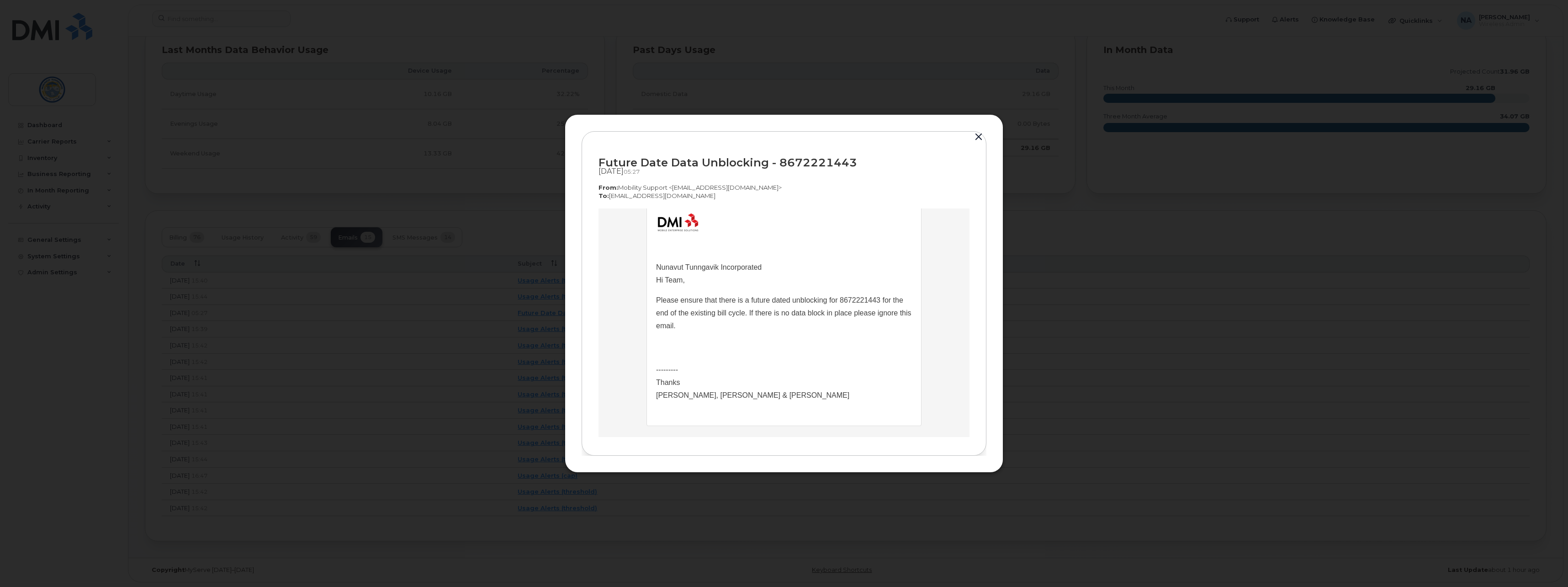
scroll to position [51, 0]
click at [978, 140] on button "button" at bounding box center [979, 137] width 14 height 13
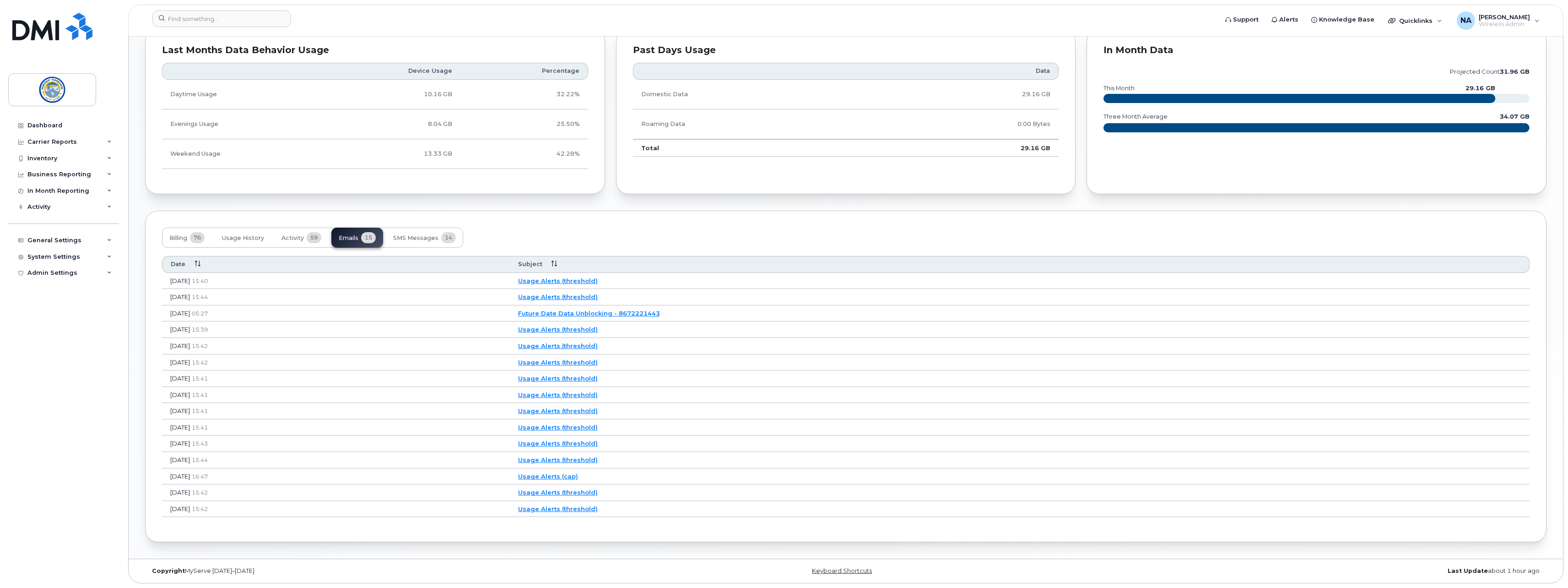
click at [598, 280] on link "Usage Alerts (threshold)" at bounding box center [557, 280] width 80 height 7
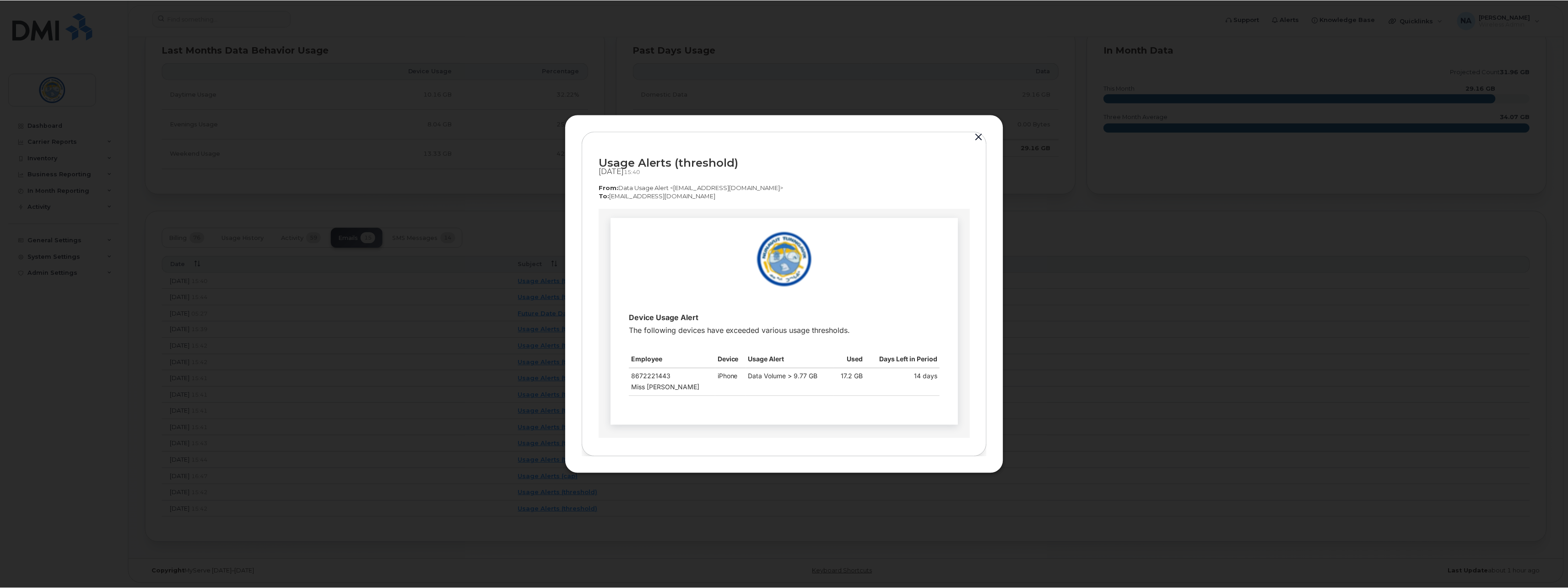
scroll to position [0, 0]
click at [981, 134] on button "button" at bounding box center [980, 137] width 14 height 13
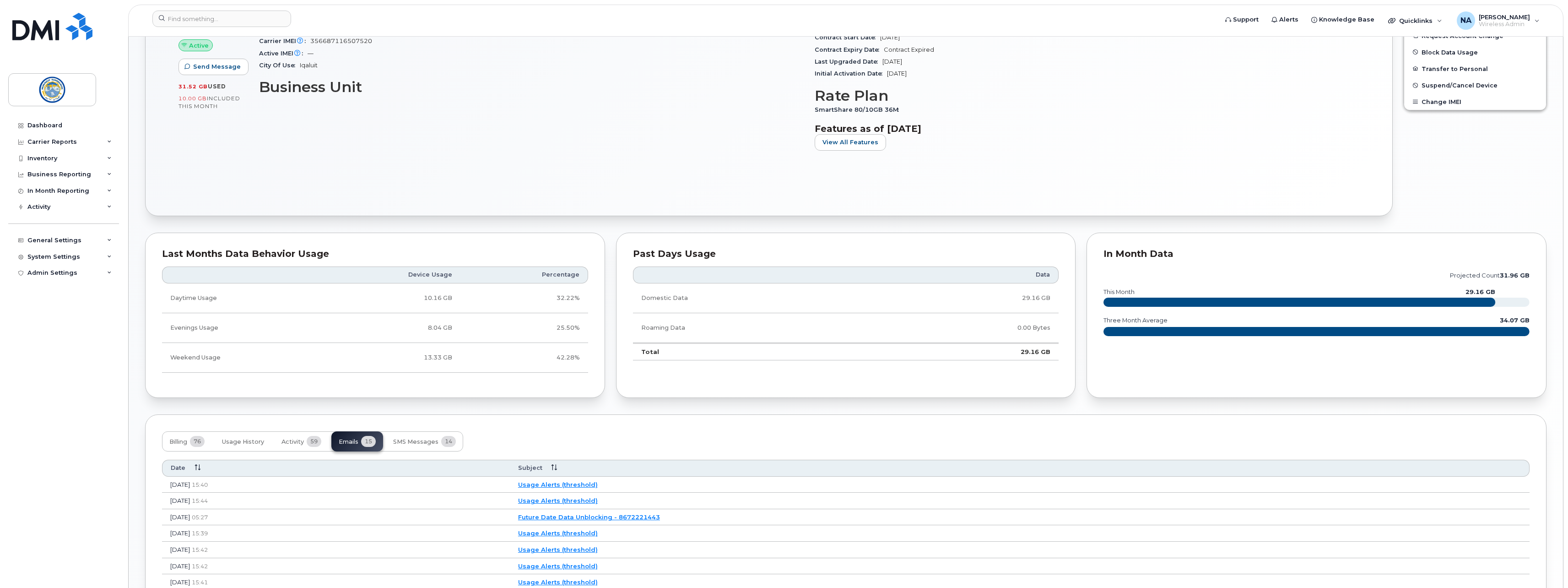
scroll to position [366, 0]
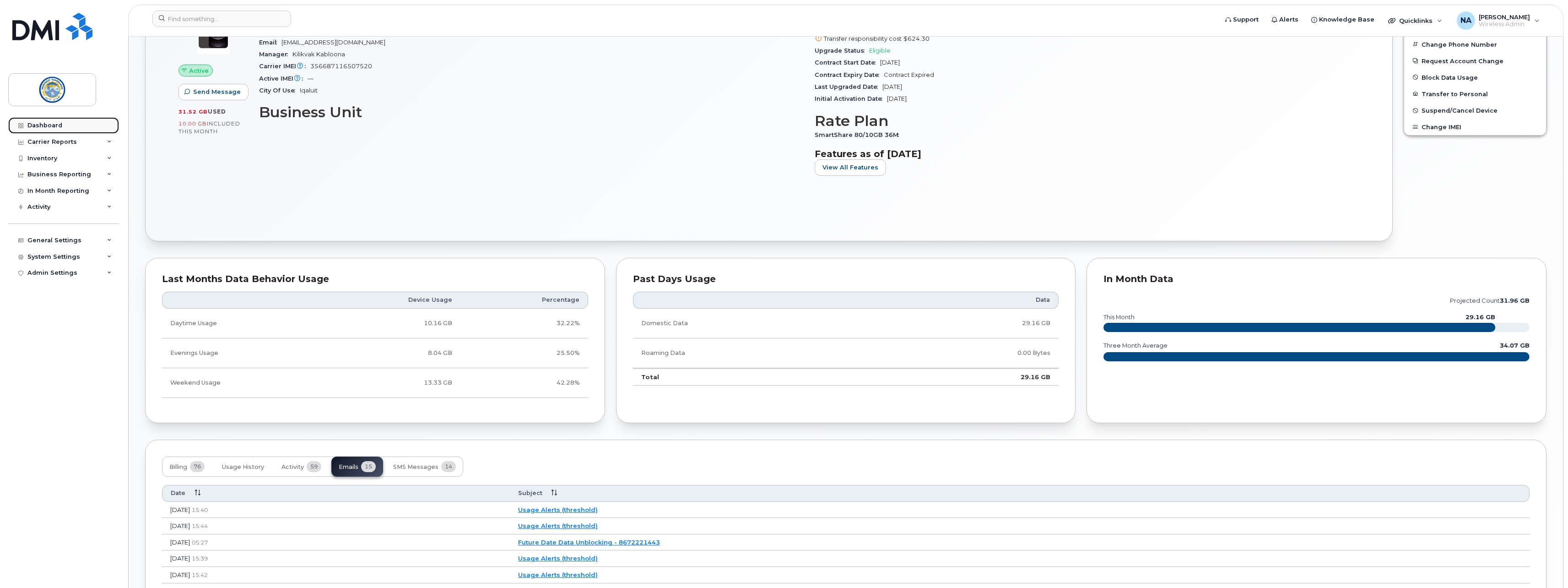
click at [60, 122] on div "Dashboard" at bounding box center [44, 125] width 35 height 7
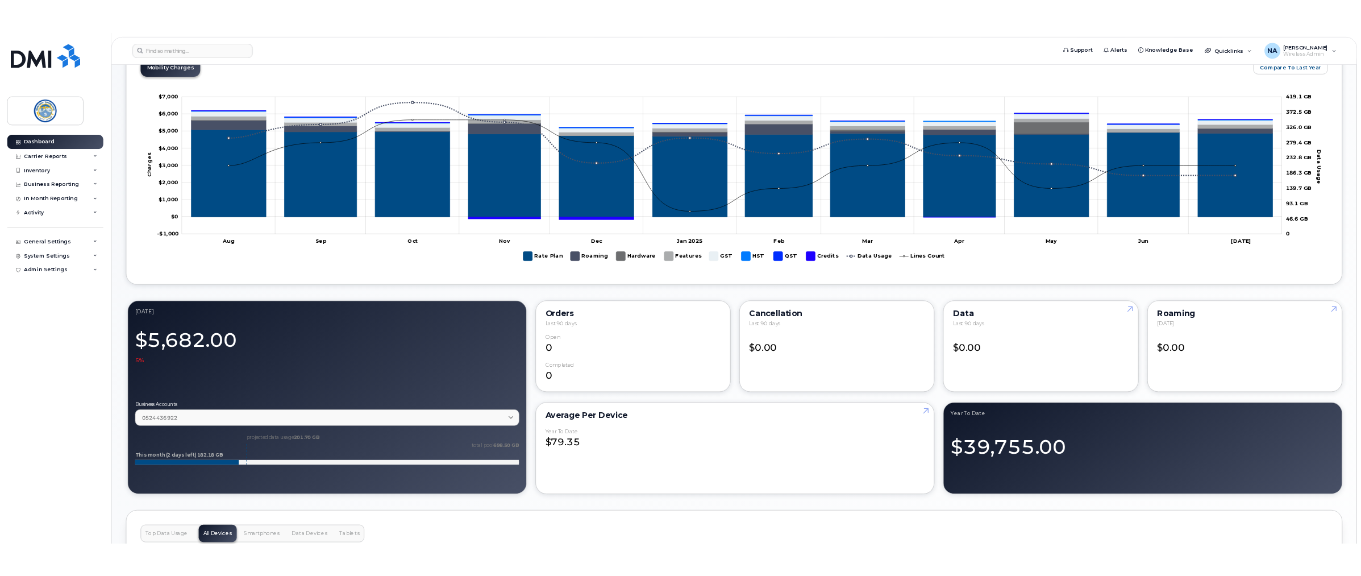
scroll to position [739, 0]
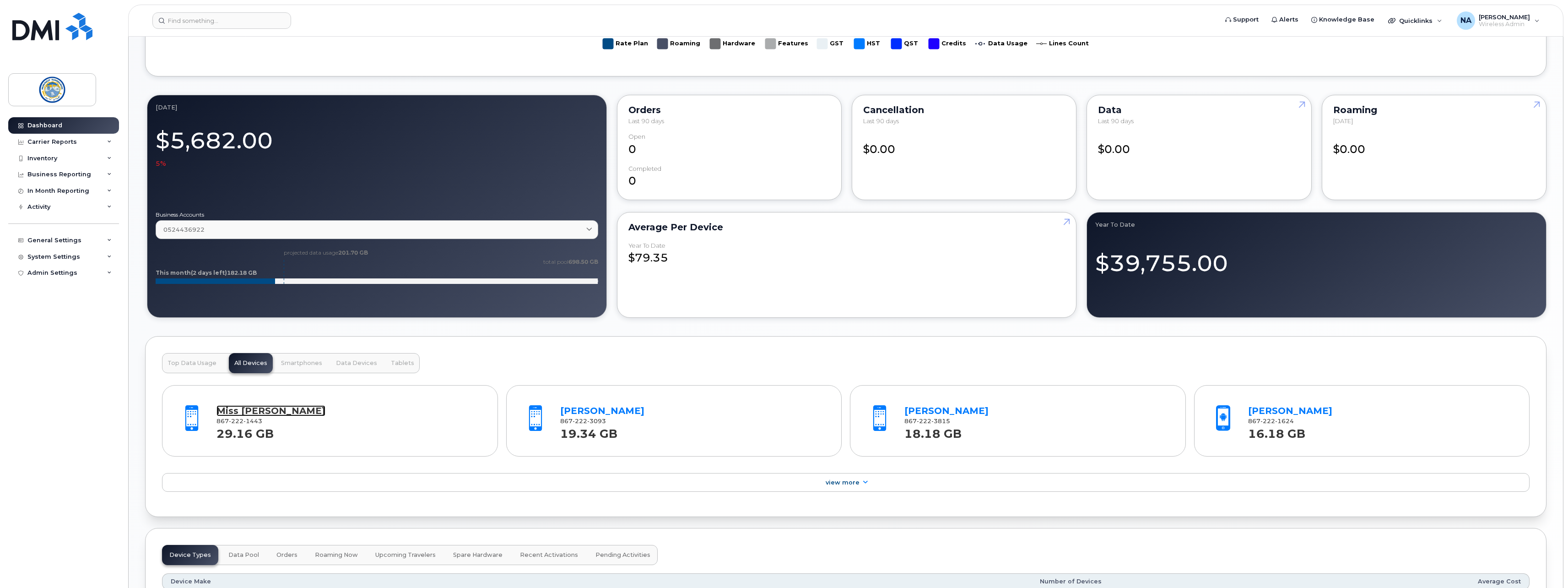
click at [254, 412] on link "Miss [PERSON_NAME]" at bounding box center [271, 411] width 109 height 11
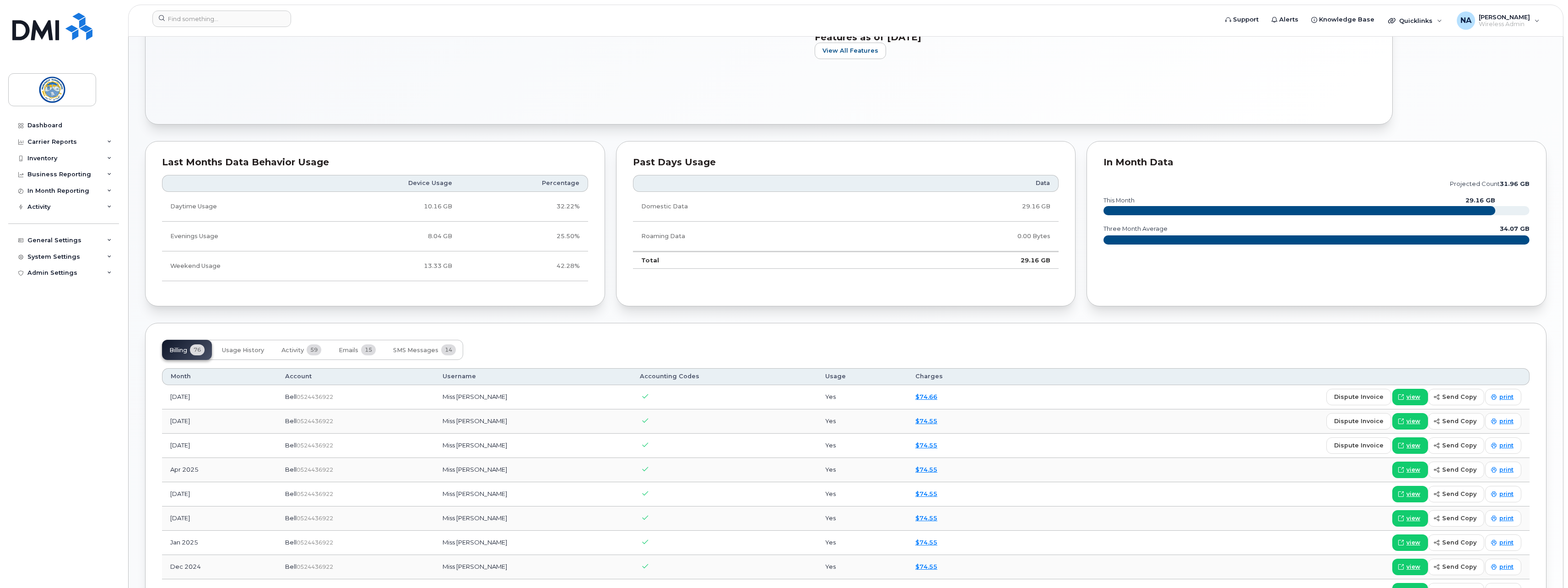
scroll to position [503, 0]
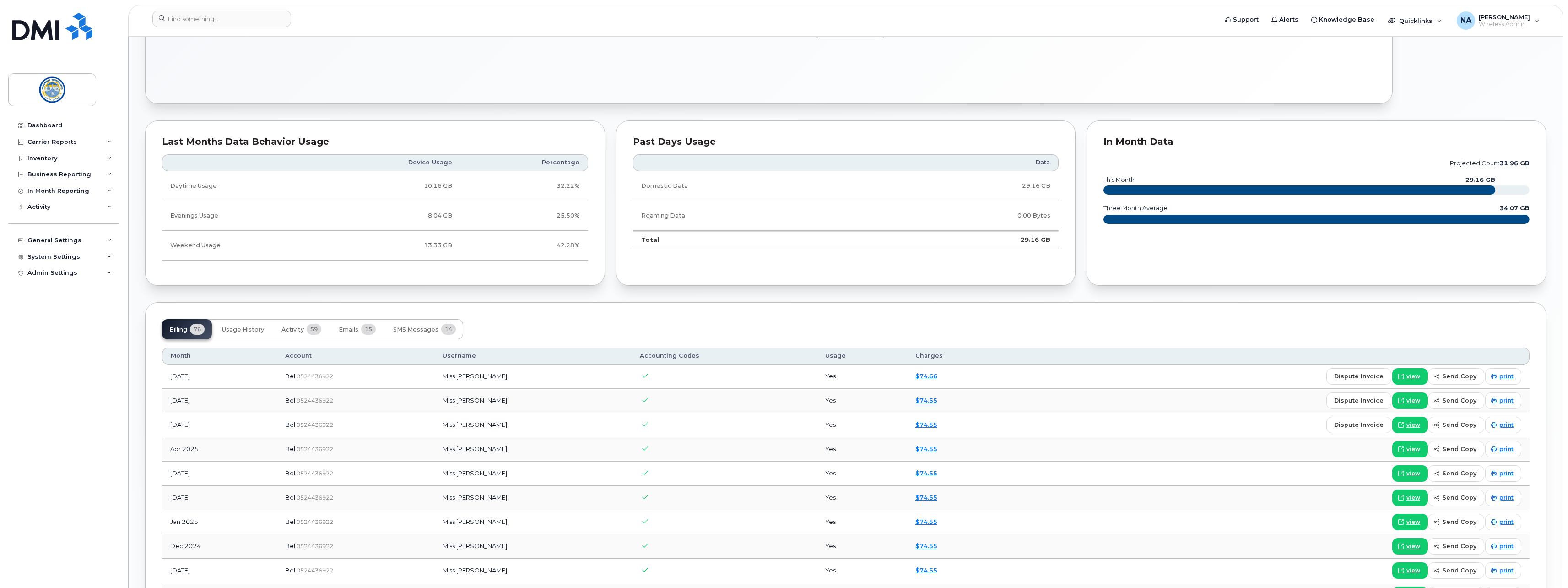
click at [1470, 180] on text "29.16 GB" at bounding box center [1480, 180] width 30 height 7
click at [1471, 180] on text "29.16 GB" at bounding box center [1480, 180] width 30 height 7
click at [1164, 149] on div "projected count 31.96 GB this month 29.16 GB three month average 34.07 GB" at bounding box center [1316, 197] width 426 height 101
drag, startPoint x: 439, startPoint y: 243, endPoint x: 496, endPoint y: 242, distance: 57.0
click at [496, 242] on tr "Weekend Usage 13.33 GB 42.28%" at bounding box center [374, 245] width 426 height 30
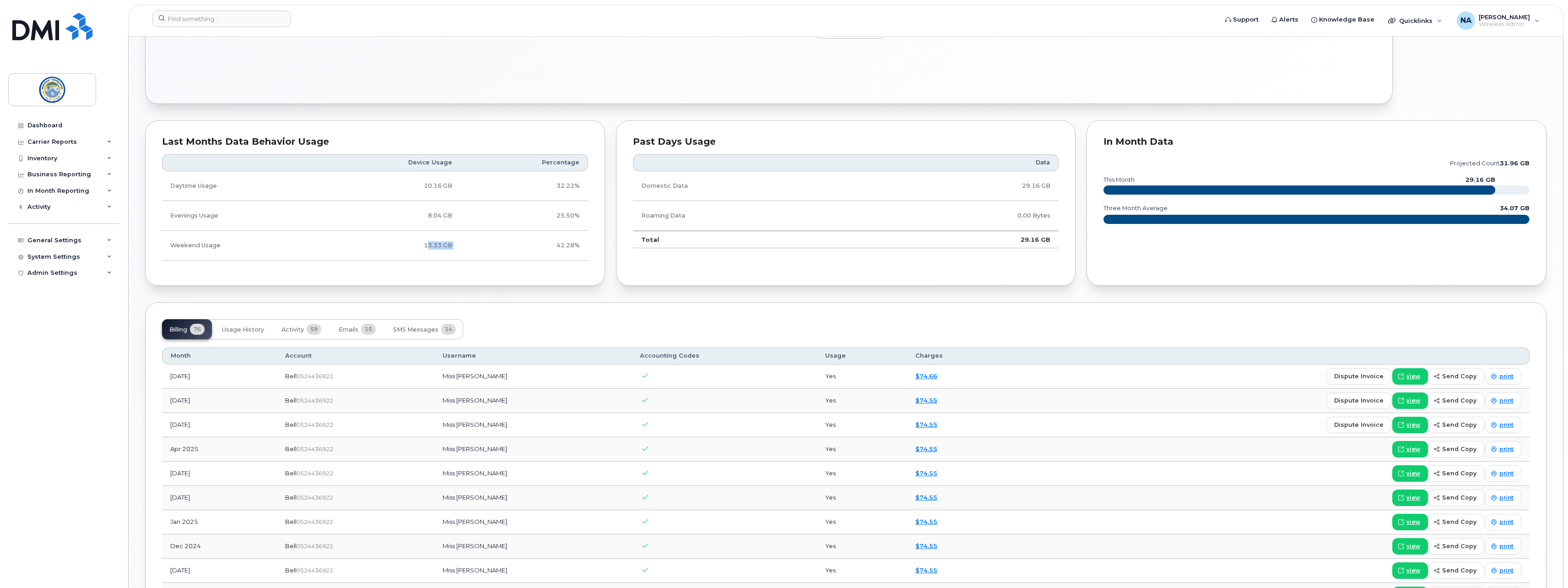
drag, startPoint x: 496, startPoint y: 242, endPoint x: 484, endPoint y: 254, distance: 17.0
click at [484, 254] on td "42.28%" at bounding box center [524, 245] width 128 height 30
drag, startPoint x: 205, startPoint y: 217, endPoint x: 478, endPoint y: 214, distance: 273.0
click at [478, 214] on tr "Evenings Usage 8.04 GB 25.50%" at bounding box center [374, 215] width 426 height 30
drag, startPoint x: 478, startPoint y: 214, endPoint x: 444, endPoint y: 246, distance: 46.7
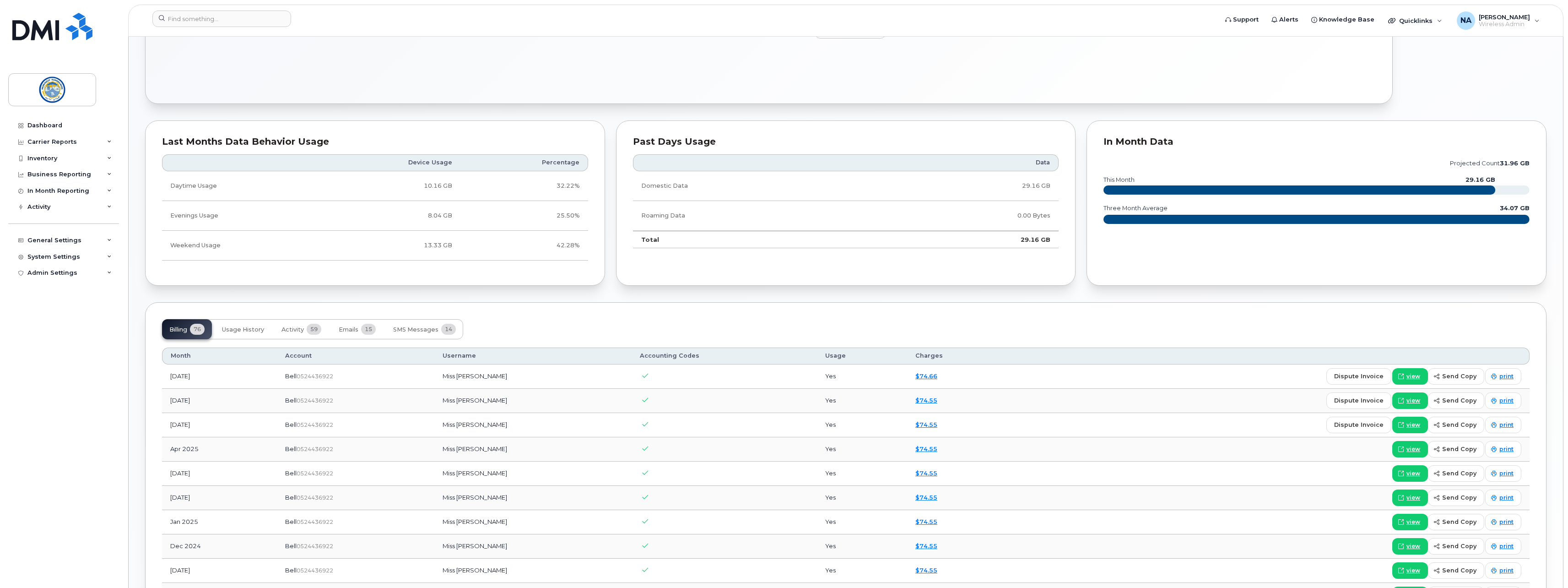
click at [444, 246] on td "13.33 GB" at bounding box center [389, 245] width 142 height 30
drag, startPoint x: 457, startPoint y: 246, endPoint x: 410, endPoint y: 240, distance: 47.4
click at [410, 240] on td "13.33 GB" at bounding box center [389, 245] width 142 height 30
drag, startPoint x: 410, startPoint y: 240, endPoint x: 432, endPoint y: 263, distance: 31.8
click at [432, 263] on div "Device Usage Percentage Daytime Usage 10.16 GB 32.22% Evenings Usage 8.04 GB 25…" at bounding box center [374, 207] width 426 height 122
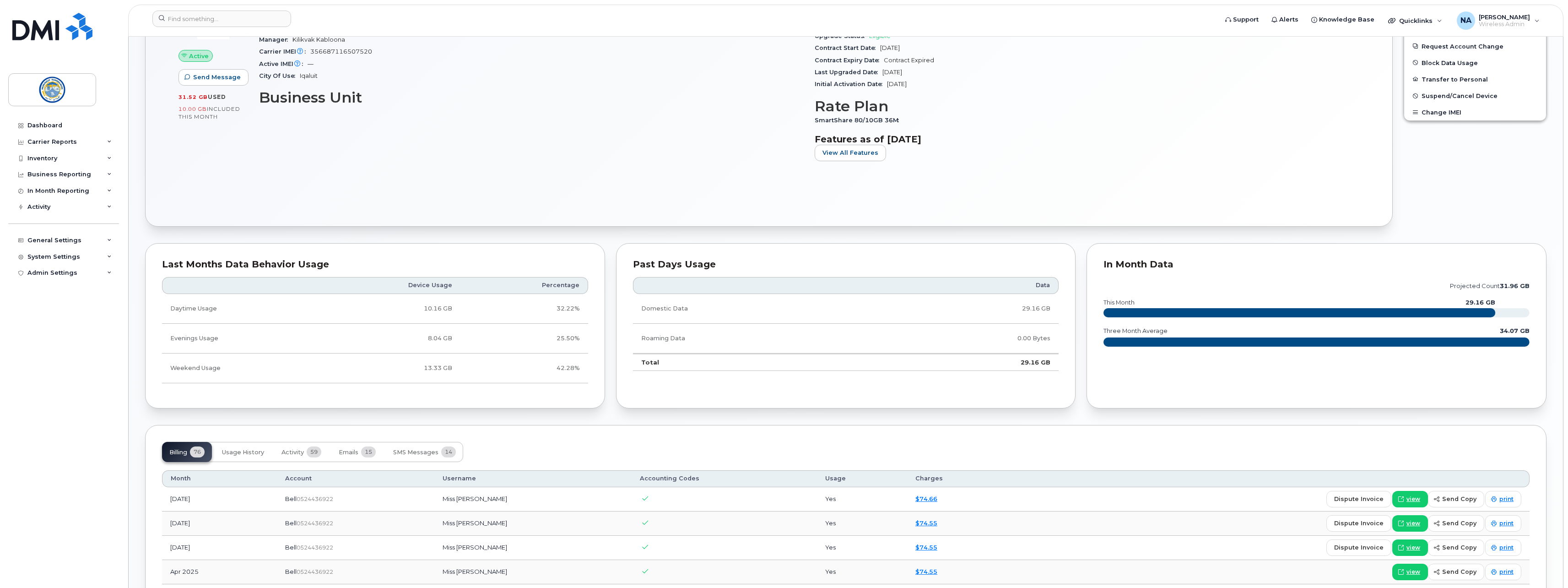
scroll to position [366, 0]
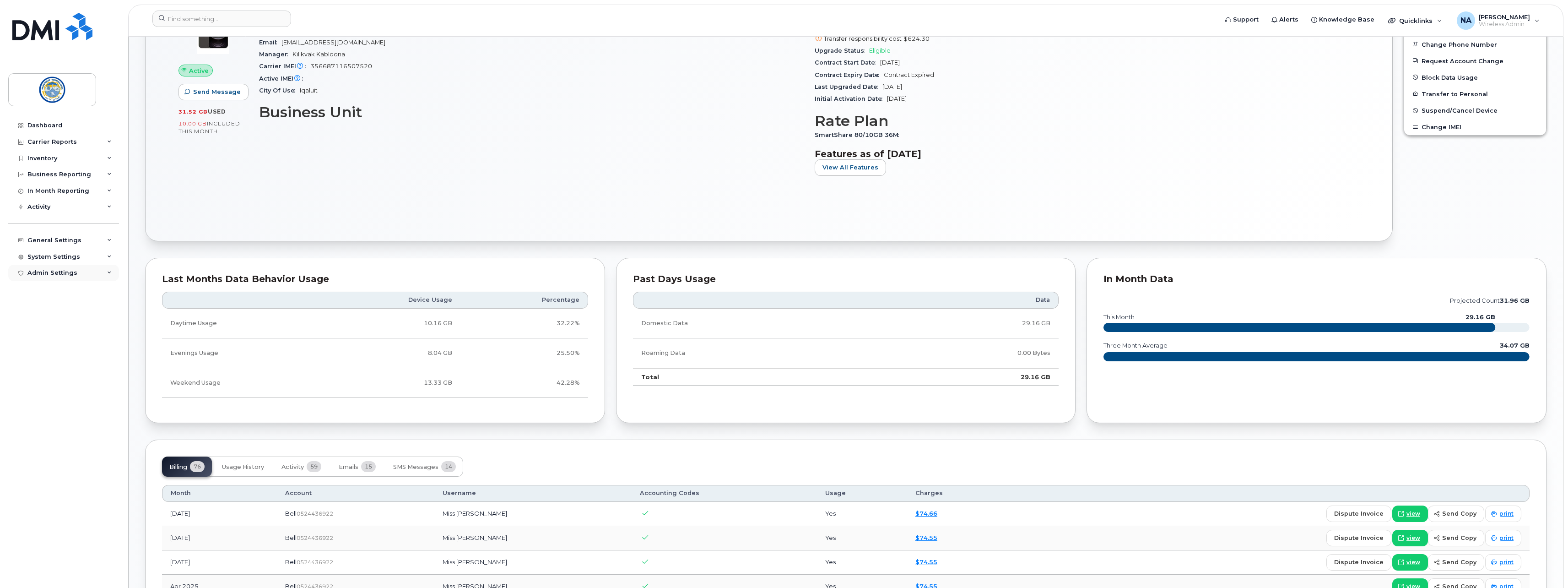
click at [96, 280] on div "Admin Settings" at bounding box center [63, 272] width 110 height 16
click at [58, 330] on link "MDM/UEM Config" at bounding box center [72, 325] width 95 height 18
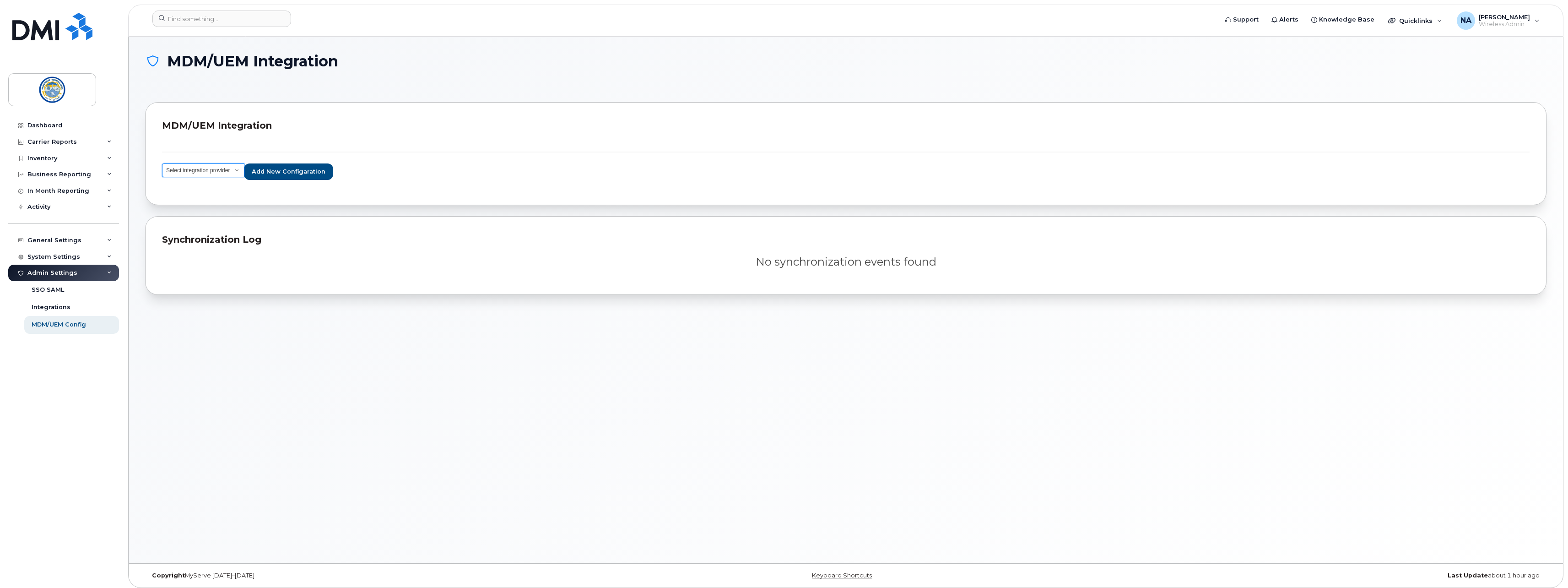
click at [216, 176] on select "Select integration provider IBM MaaS360 VMware AirWatch Microsoft Intune Mirado…" at bounding box center [203, 170] width 82 height 14
select select "ms_intune"
click at [162, 164] on select "Select integration provider IBM MaaS360 VMware AirWatch Microsoft Intune Mirado…" at bounding box center [203, 170] width 82 height 14
click at [329, 224] on div "Synchronization Log No synchronization events found" at bounding box center [846, 255] width 1401 height 79
click at [66, 309] on div "Integrations" at bounding box center [51, 307] width 39 height 8
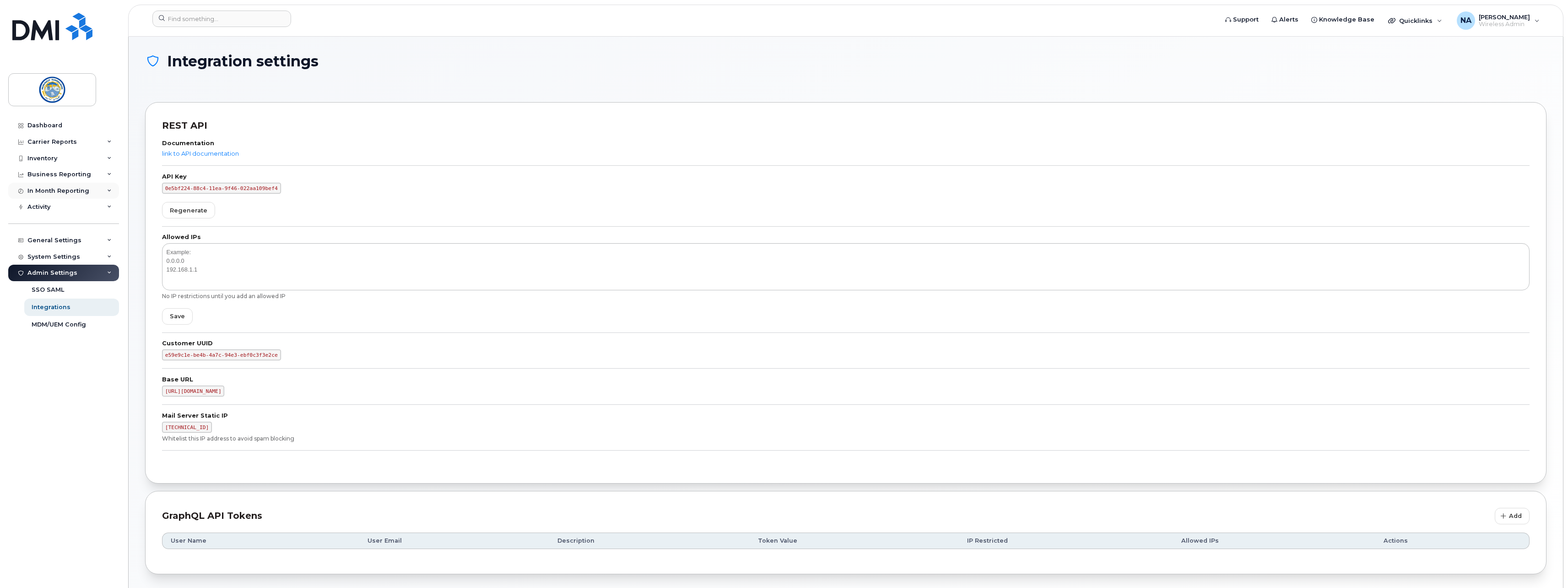
click at [45, 193] on div "In Month Reporting" at bounding box center [58, 190] width 62 height 7
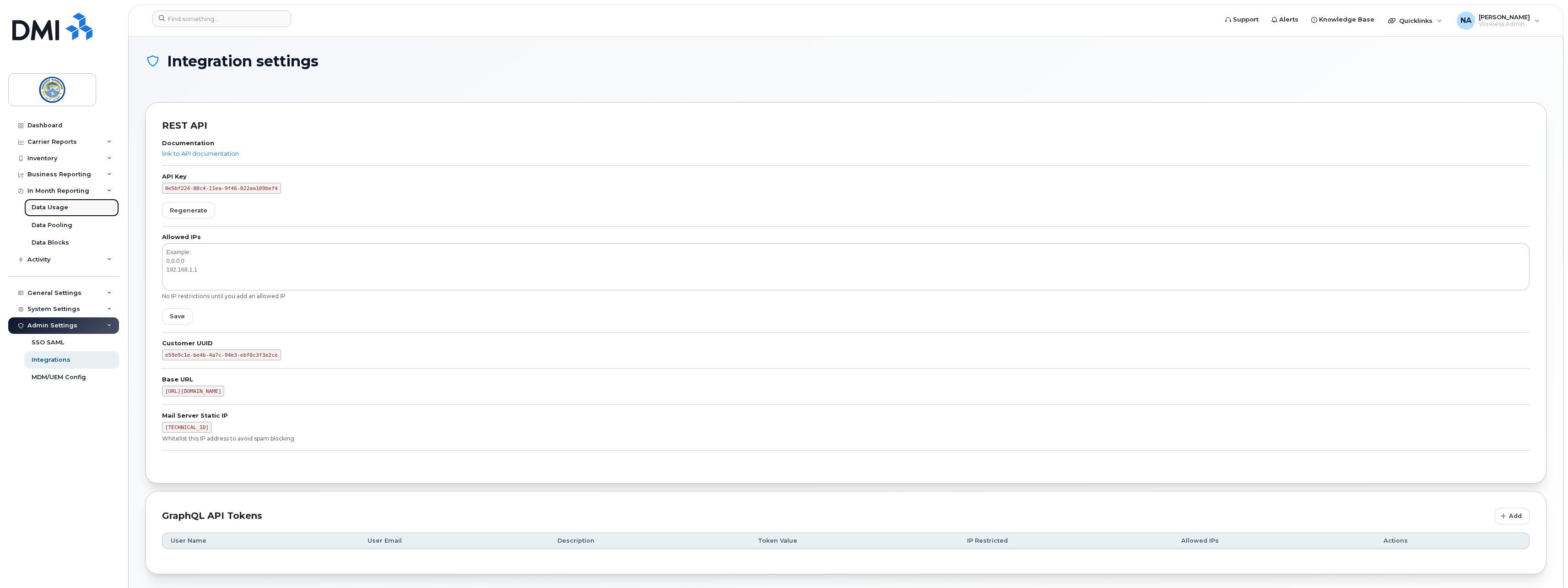
click at [60, 206] on div "Data Usage" at bounding box center [49, 207] width 36 height 8
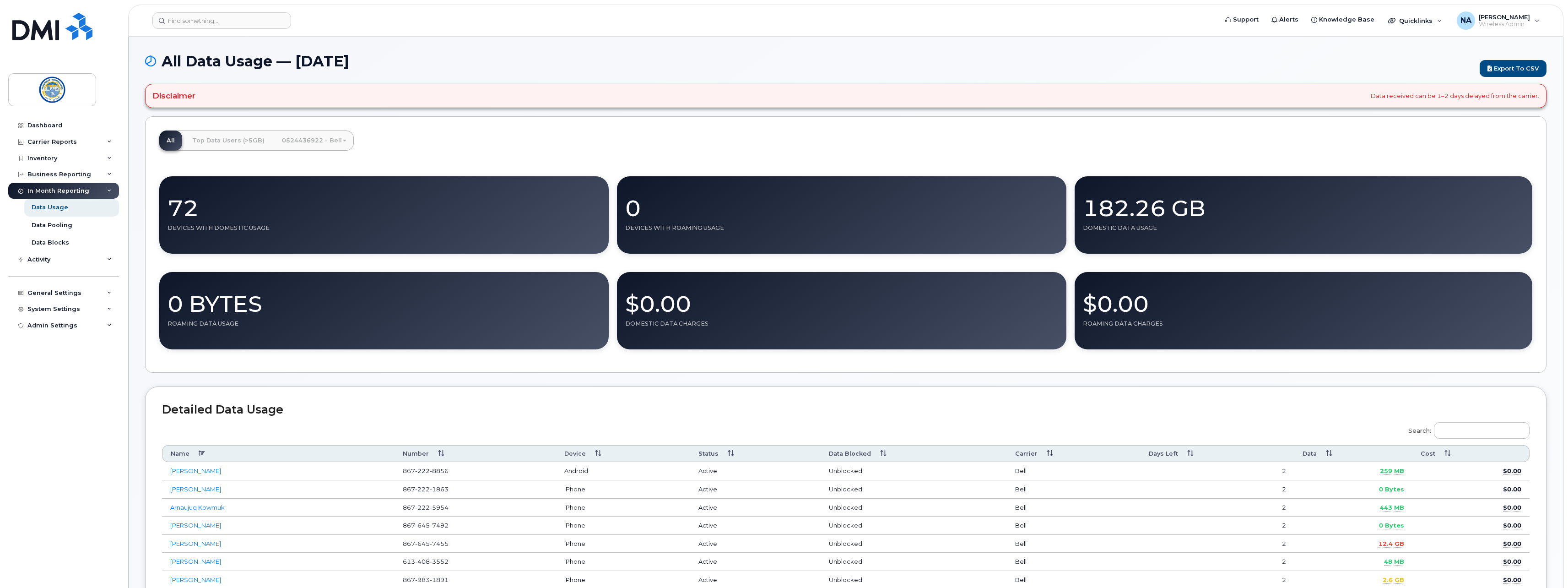
drag, startPoint x: 481, startPoint y: 81, endPoint x: 482, endPoint y: 68, distance: 13.0
click at [482, 71] on div "All Data Usage — [DATE] Export to CSV" at bounding box center [846, 68] width 1401 height 31
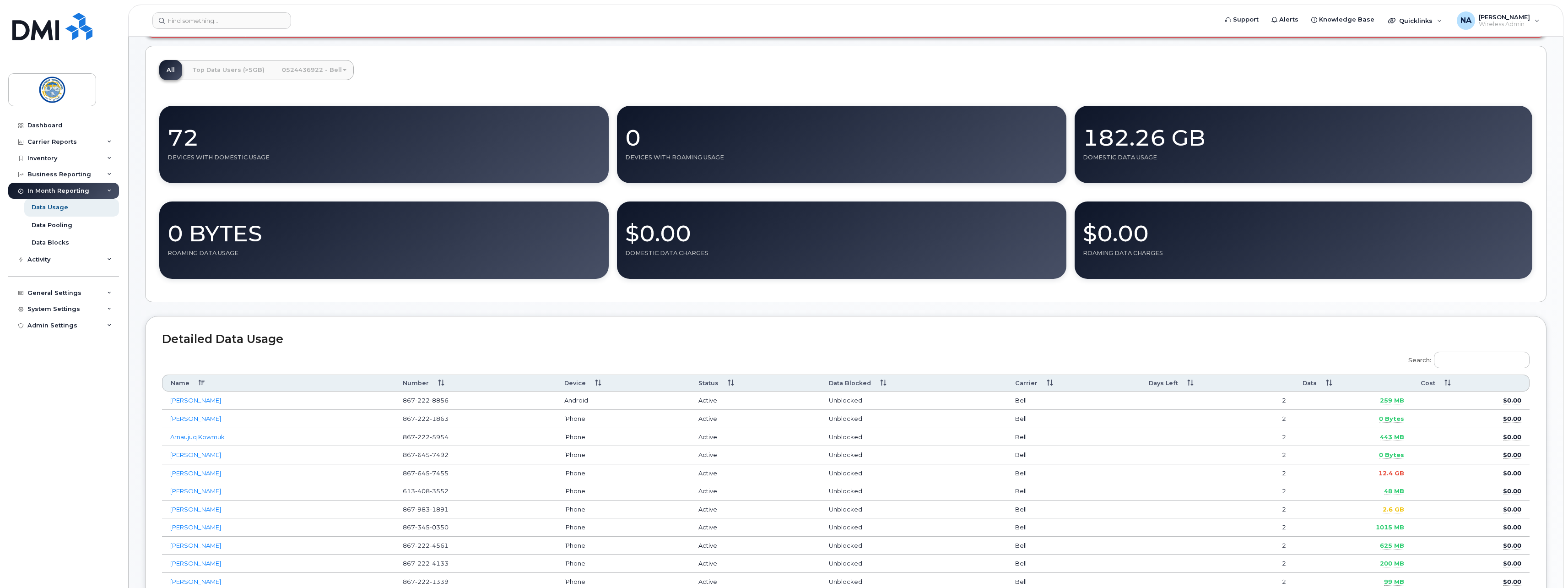
scroll to position [137, 0]
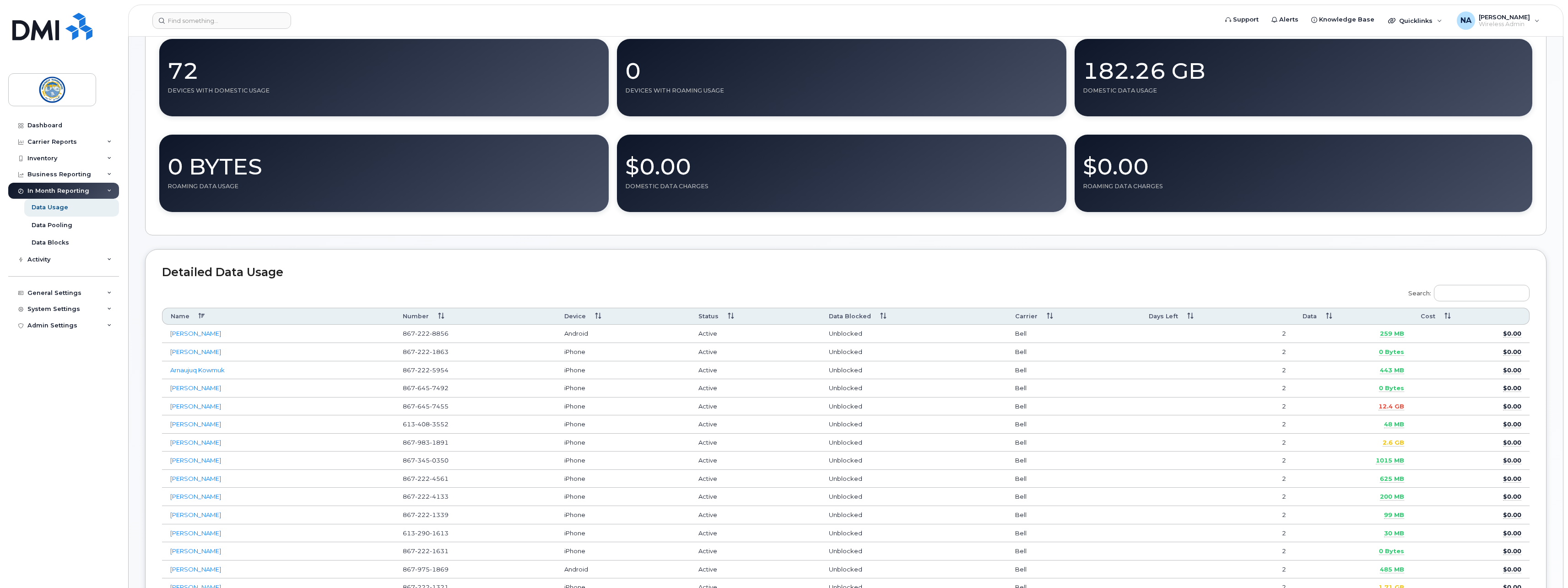
click at [1318, 313] on th "Data" at bounding box center [1353, 316] width 118 height 17
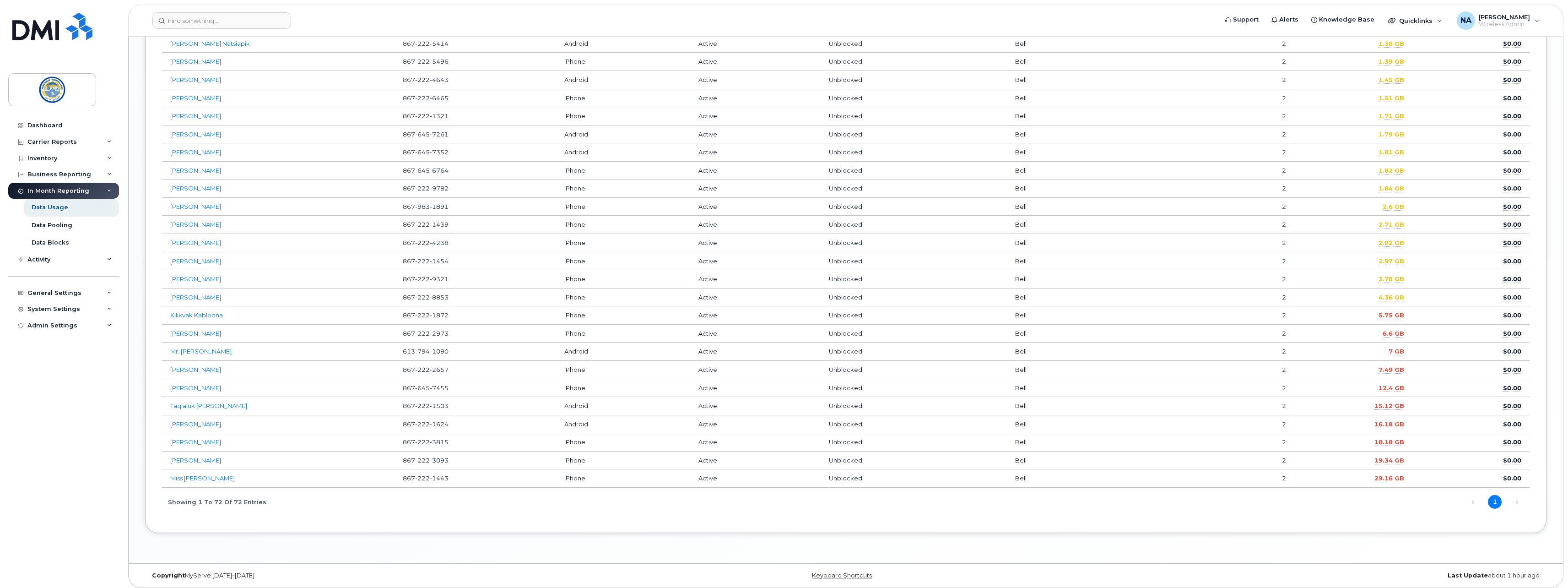
scroll to position [1283, 0]
click at [1384, 473] on span "29.16 GB" at bounding box center [1388, 474] width 30 height 8
click at [1393, 475] on span "29.16 GB" at bounding box center [1388, 474] width 30 height 8
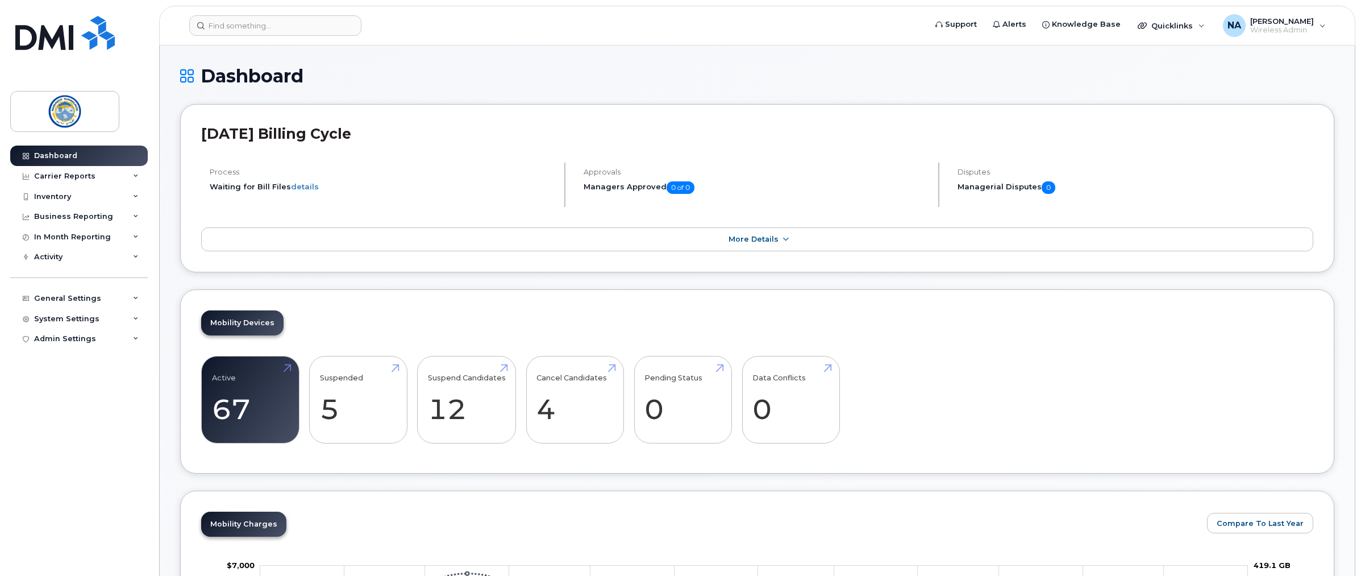
scroll to position [739, 0]
